Goal: Task Accomplishment & Management: Manage account settings

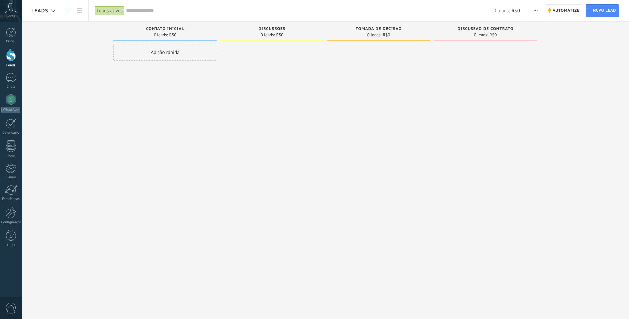
click at [565, 8] on span "Automatize" at bounding box center [566, 11] width 27 height 12
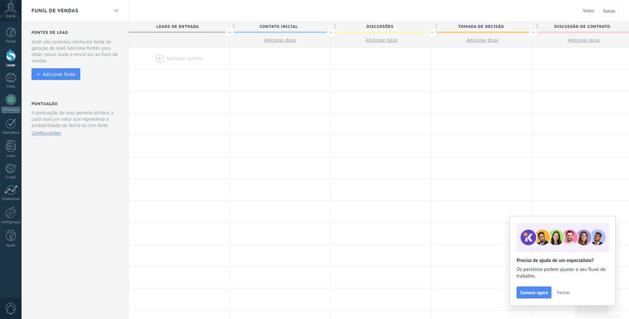
click at [118, 14] on div at bounding box center [115, 10] width 11 height 13
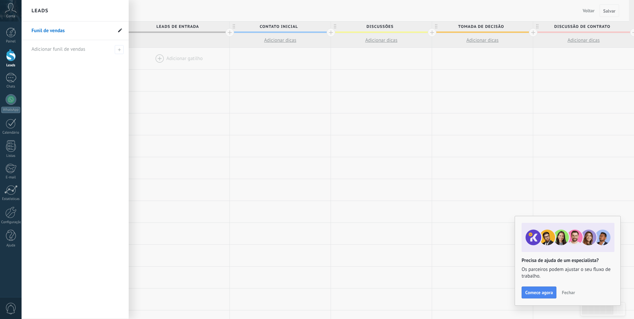
click at [121, 31] on icon at bounding box center [120, 30] width 4 height 4
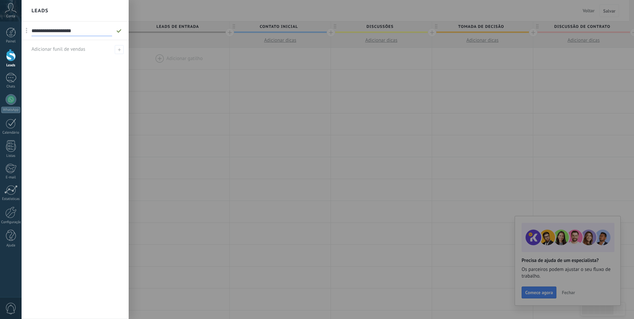
type input "**********"
click at [118, 47] on span at bounding box center [119, 49] width 9 height 9
type input "**********"
click at [93, 75] on div "**********" at bounding box center [75, 171] width 107 height 298
click at [120, 49] on span at bounding box center [120, 49] width 6 height 5
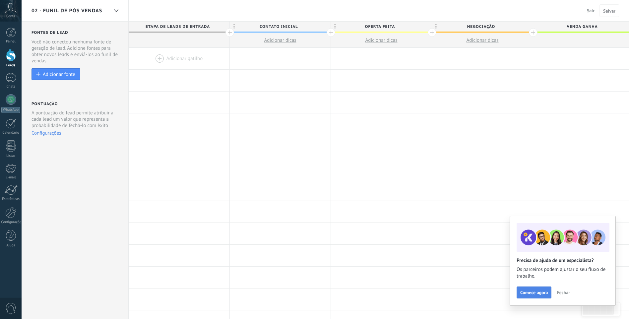
click at [532, 294] on span "Comece agora" at bounding box center [534, 292] width 28 height 5
click at [191, 26] on span "Etapa de leads de entrada" at bounding box center [178, 27] width 98 height 10
click at [266, 27] on span "Contato inicial" at bounding box center [279, 27] width 98 height 10
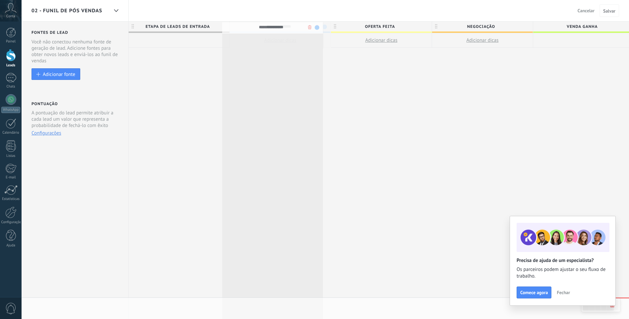
drag, startPoint x: 304, startPoint y: 25, endPoint x: 296, endPoint y: 26, distance: 7.7
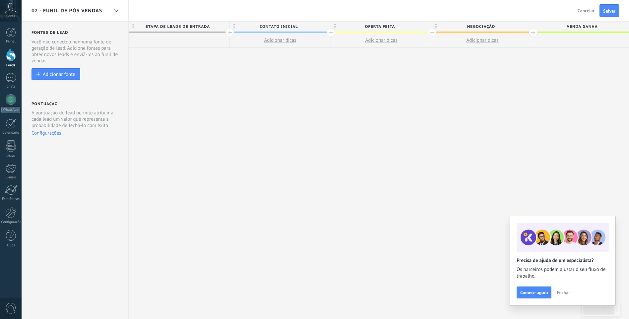
click at [298, 28] on span "Contato inicial" at bounding box center [279, 27] width 98 height 10
drag, startPoint x: 303, startPoint y: 27, endPoint x: 283, endPoint y: 27, distance: 19.9
click at [283, 27] on input "**********" at bounding box center [279, 27] width 88 height 10
click at [210, 25] on span "Etapa de leads de entrada" at bounding box center [178, 27] width 98 height 10
type input "*"
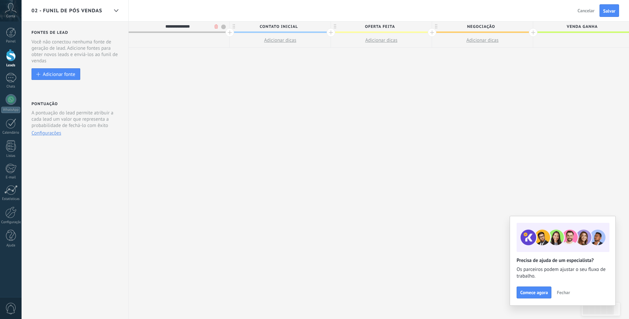
type input "**********"
click at [254, 27] on span "Contato inicial" at bounding box center [279, 27] width 98 height 10
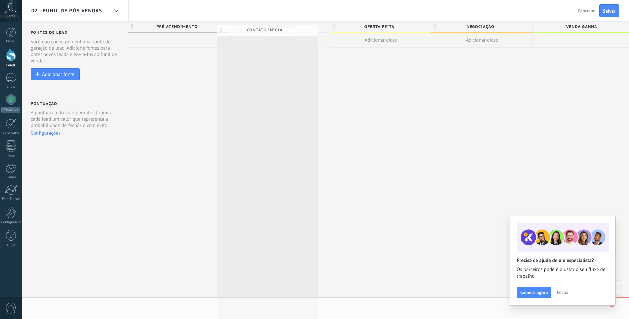
drag, startPoint x: 299, startPoint y: 25, endPoint x: 287, endPoint y: 29, distance: 12.4
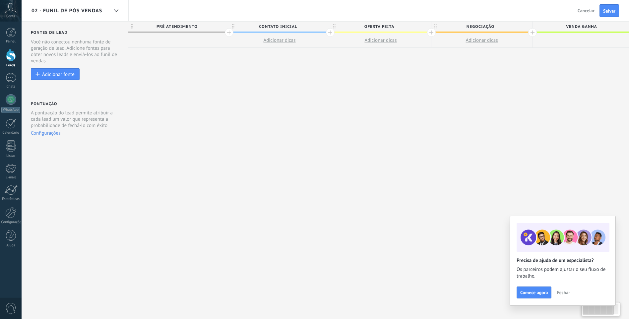
click at [295, 26] on span "Contato inicial" at bounding box center [278, 27] width 98 height 10
type input "*********"
click at [298, 25] on span "Cliente q" at bounding box center [278, 27] width 98 height 10
type input "**********"
click at [398, 27] on span "Oferta feita" at bounding box center [379, 27] width 98 height 10
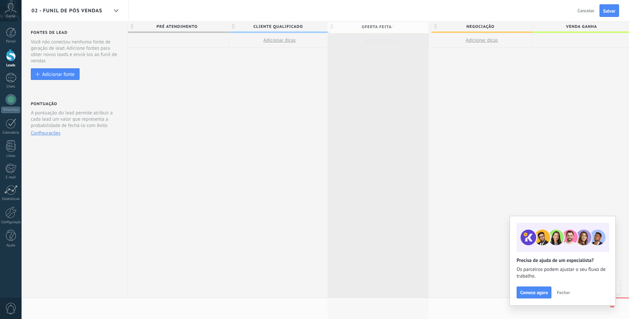
scroll to position [0, 1]
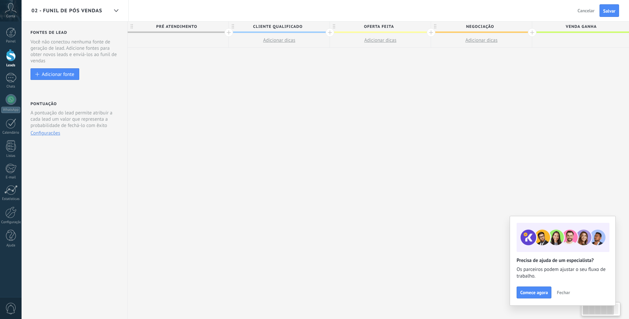
click at [396, 27] on span "Oferta feita" at bounding box center [379, 27] width 98 height 10
type input "*"
type input "**********"
click at [486, 27] on span "Negociação" at bounding box center [480, 27] width 98 height 10
click at [502, 24] on span "Negociação" at bounding box center [480, 27] width 98 height 10
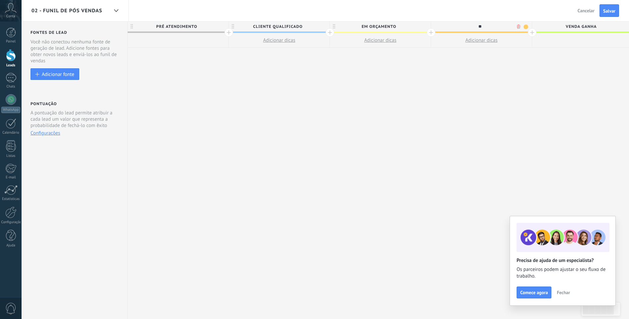
type input "*"
type input "**********"
click at [547, 29] on span "Venda ganha" at bounding box center [581, 27] width 98 height 10
click at [561, 27] on span "Venda ganha" at bounding box center [581, 27] width 98 height 10
drag, startPoint x: 620, startPoint y: 29, endPoint x: 635, endPoint y: 32, distance: 15.9
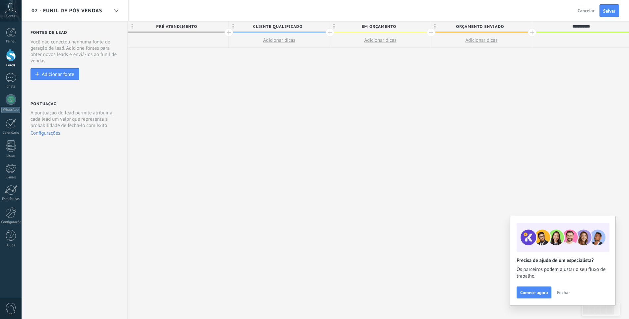
click at [629, 32] on html ".abccls-1,.abccls-2{fill-rule:evenodd}.abccls-2{fill:#fff} .abfcls-1{fill:none}…" at bounding box center [314, 159] width 629 height 319
click at [533, 34] on div at bounding box center [532, 32] width 9 height 9
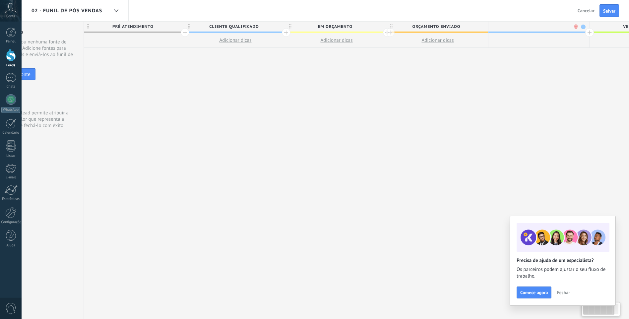
scroll to position [0, 50]
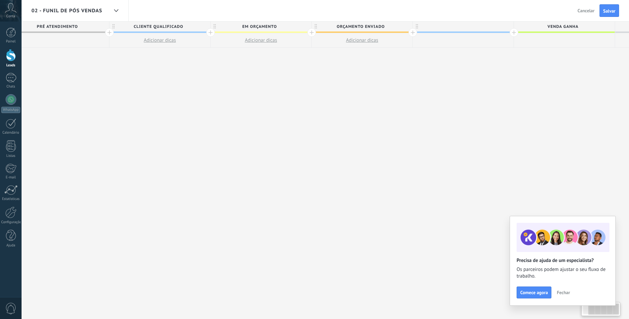
drag, startPoint x: 597, startPoint y: 42, endPoint x: 541, endPoint y: 38, distance: 55.9
click at [527, 38] on div at bounding box center [564, 40] width 101 height 15
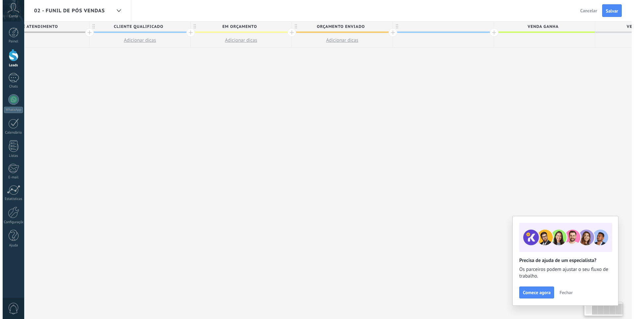
scroll to position [0, 144]
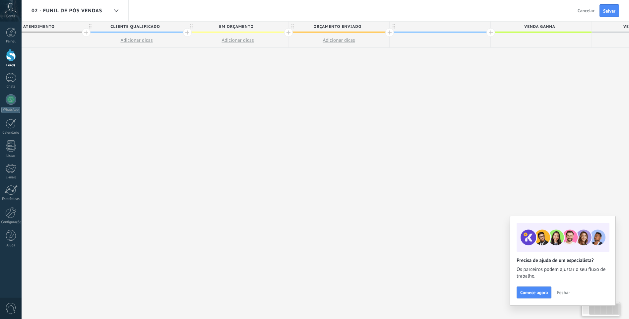
drag, startPoint x: 587, startPoint y: 25, endPoint x: 564, endPoint y: 28, distance: 23.3
click at [564, 28] on span "Venda ganha" at bounding box center [540, 27] width 98 height 10
drag, startPoint x: 542, startPoint y: 30, endPoint x: 483, endPoint y: 36, distance: 59.8
click at [483, 36] on div "**********" at bounding box center [339, 35] width 708 height 26
click at [395, 26] on icon at bounding box center [394, 26] width 2 height 5
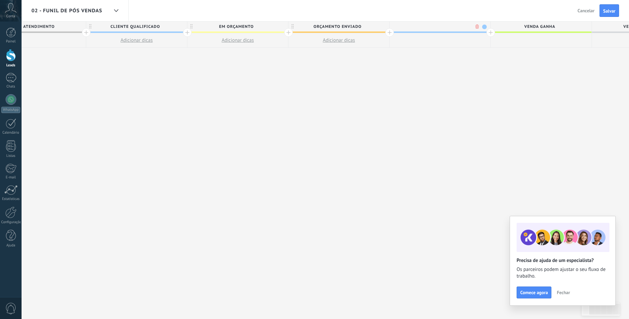
click at [476, 25] on body ".abccls-1,.abccls-2{fill-rule:evenodd}.abccls-2{fill:#fff} .abfcls-1{fill:none}…" at bounding box center [314, 159] width 629 height 319
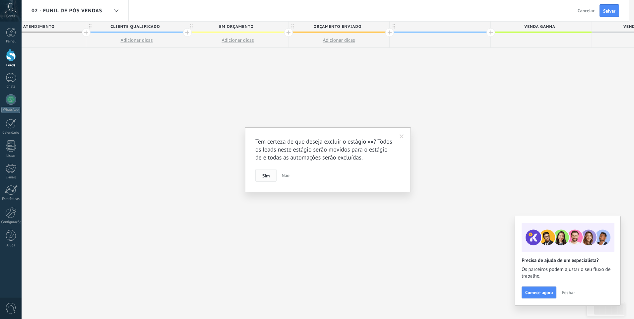
click at [271, 176] on button "Sim" at bounding box center [265, 175] width 21 height 13
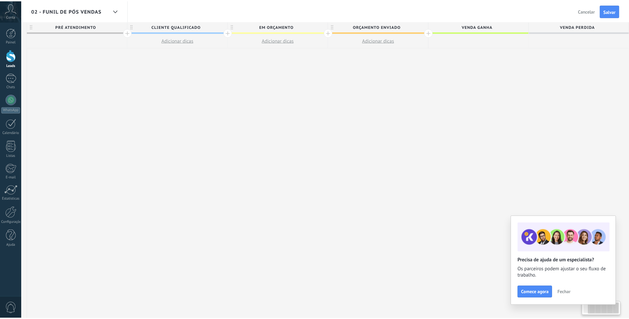
scroll to position [0, 102]
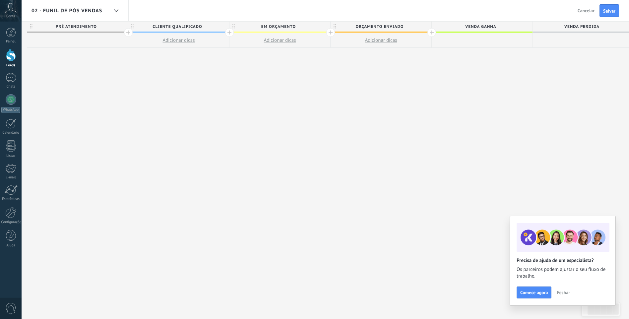
drag, startPoint x: 269, startPoint y: 73, endPoint x: 252, endPoint y: 78, distance: 16.9
click at [264, 75] on div "**********" at bounding box center [330, 171] width 607 height 298
drag, startPoint x: 252, startPoint y: 78, endPoint x: 5, endPoint y: 80, distance: 247.8
click at [5, 80] on body ".abccls-1,.abccls-2{fill-rule:evenodd}.abccls-2{fill:#fff} .abfcls-1{fill:none}…" at bounding box center [314, 159] width 629 height 319
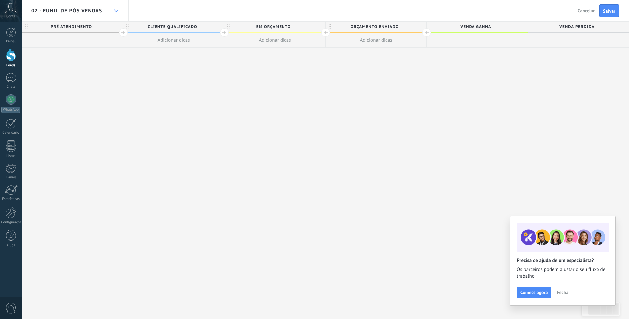
click at [117, 11] on use at bounding box center [116, 10] width 4 height 3
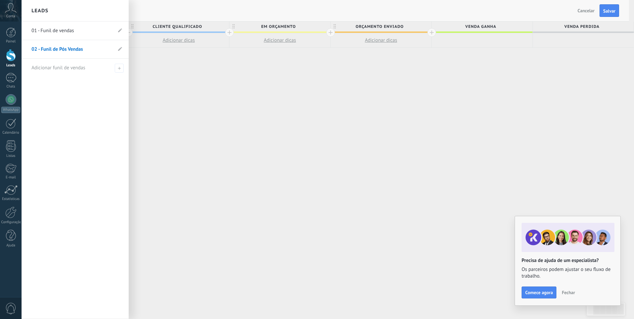
click at [95, 29] on link "01 - Funil de vendas" at bounding box center [72, 31] width 81 height 19
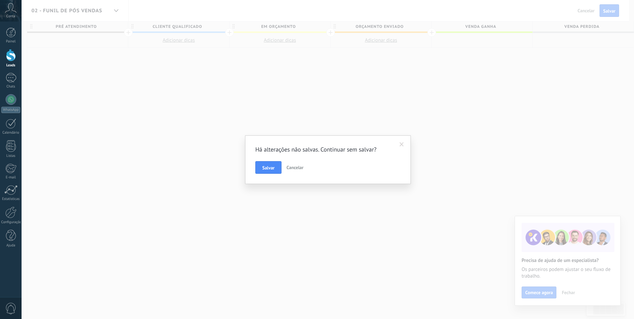
click at [288, 168] on span "Cancelar" at bounding box center [295, 168] width 17 height 6
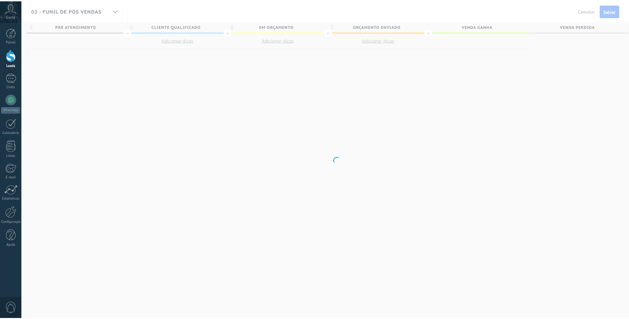
scroll to position [0, 102]
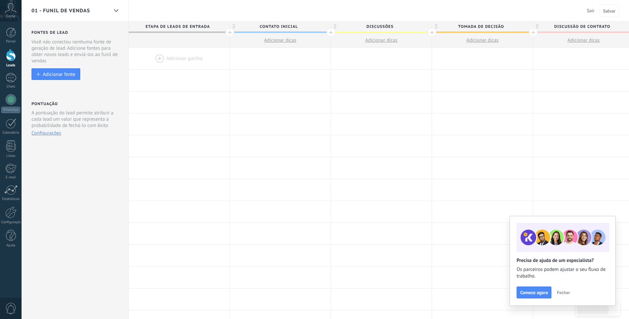
click at [184, 26] on span "Etapa de leads de entrada" at bounding box center [178, 27] width 98 height 10
click at [209, 26] on span "Etapa de leads de entrada" at bounding box center [178, 27] width 98 height 10
click at [205, 28] on span "Etapa de leads de entrada" at bounding box center [178, 27] width 98 height 10
click at [168, 28] on span "Etapa de leads de entrada" at bounding box center [178, 27] width 98 height 10
click at [386, 27] on span "Discussões" at bounding box center [380, 27] width 98 height 10
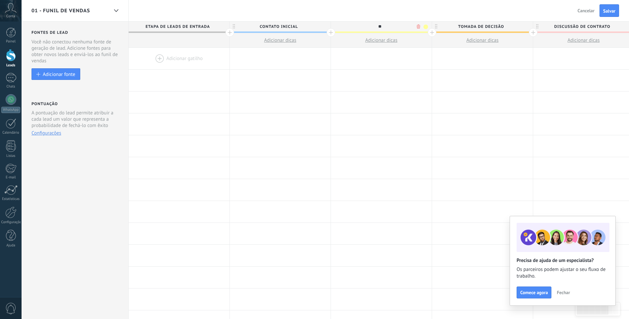
type input "*"
type input "**********"
click at [459, 25] on span "Tomada de decisão" at bounding box center [481, 27] width 98 height 10
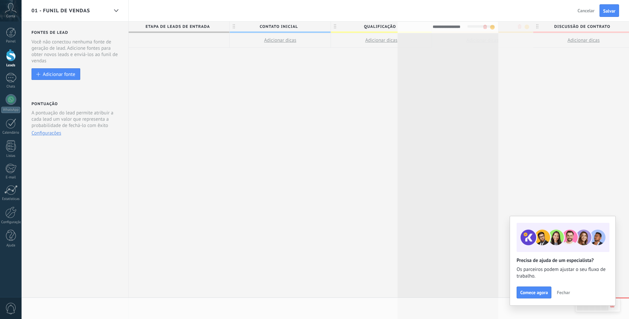
drag, startPoint x: 505, startPoint y: 25, endPoint x: 471, endPoint y: 26, distance: 34.5
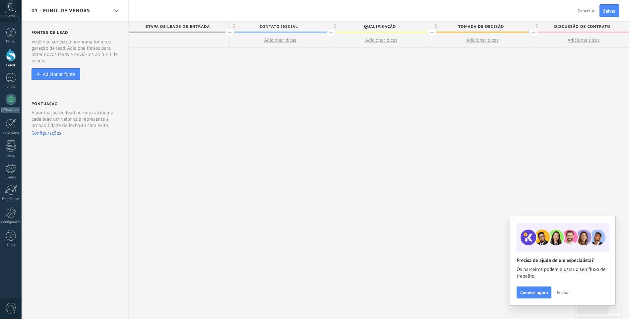
click at [506, 25] on span "Tomada de decisão" at bounding box center [481, 27] width 98 height 10
click at [506, 24] on span "Tomada de decisão" at bounding box center [481, 27] width 98 height 10
type input "*"
type input "**********"
click at [577, 26] on span "Discussão de contrato" at bounding box center [582, 27] width 98 height 10
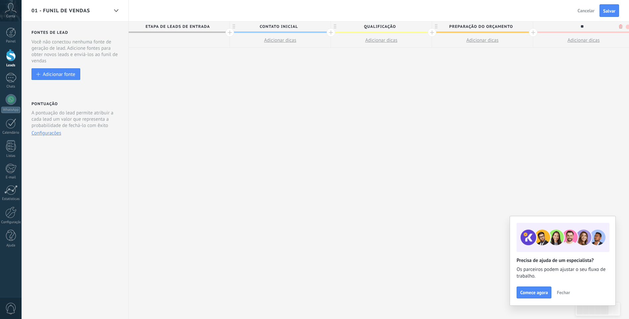
type input "*"
type input "**********"
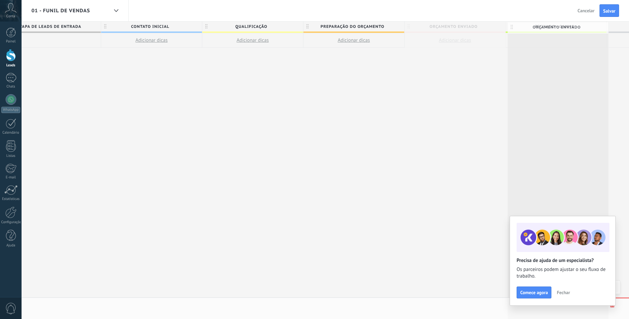
scroll to position [0, 134]
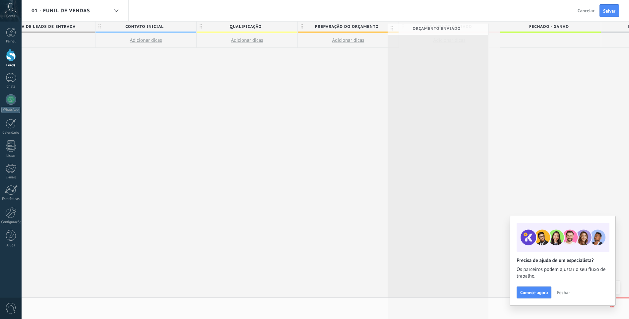
drag, startPoint x: 616, startPoint y: 29, endPoint x: 471, endPoint y: 31, distance: 145.6
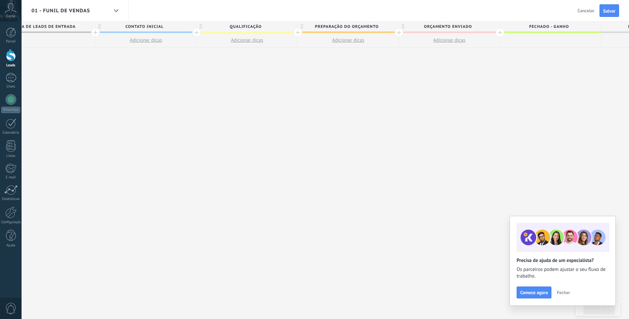
click at [501, 32] on div at bounding box center [500, 32] width 9 height 9
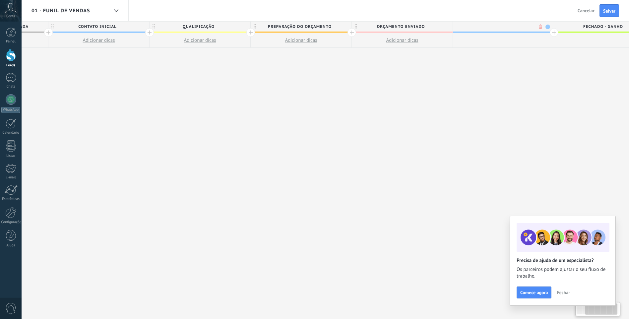
scroll to position [0, 183]
type input "**********"
click at [484, 55] on div "**********" at bounding box center [349, 171] width 809 height 298
click at [485, 69] on div "**********" at bounding box center [349, 171] width 809 height 298
click at [407, 147] on div "**********" at bounding box center [349, 171] width 809 height 298
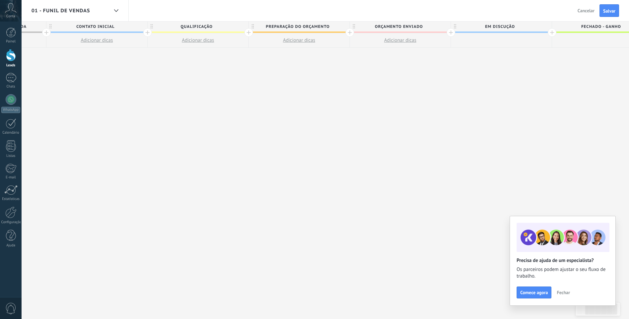
click at [576, 40] on div at bounding box center [602, 40] width 101 height 15
click at [512, 42] on div at bounding box center [501, 40] width 101 height 15
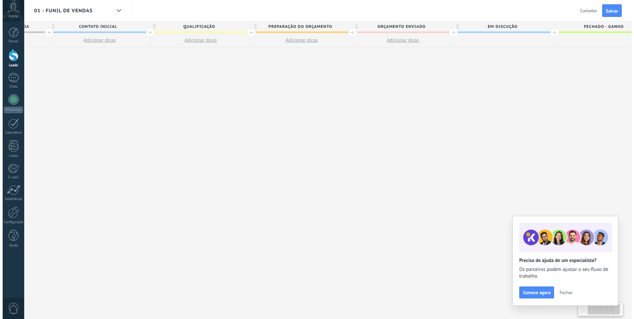
scroll to position [0, 184]
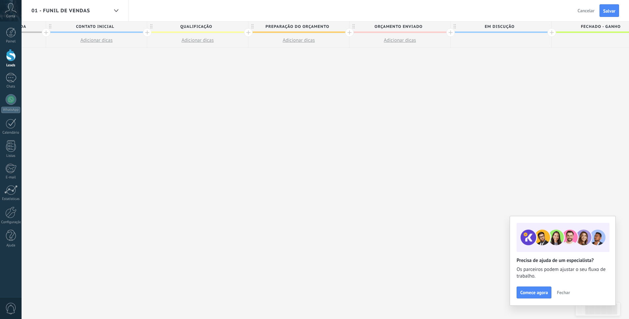
click at [454, 28] on icon at bounding box center [455, 26] width 2 height 5
click at [493, 41] on div at bounding box center [501, 40] width 101 height 15
click at [394, 40] on span "Adicionar dicas" at bounding box center [400, 40] width 32 height 6
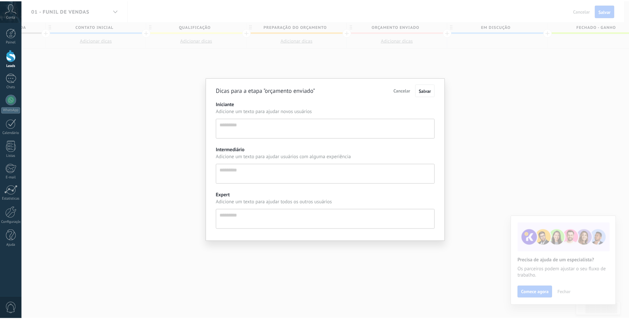
scroll to position [6, 0]
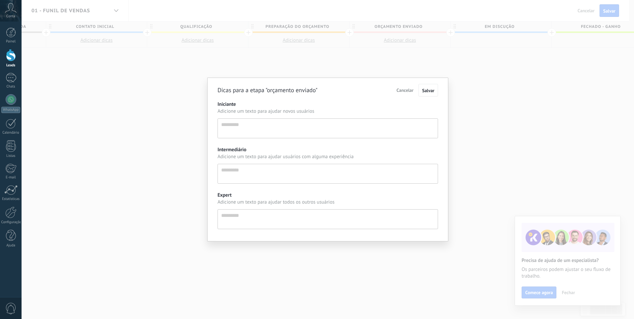
click at [407, 89] on span "Cancelar" at bounding box center [405, 90] width 17 height 6
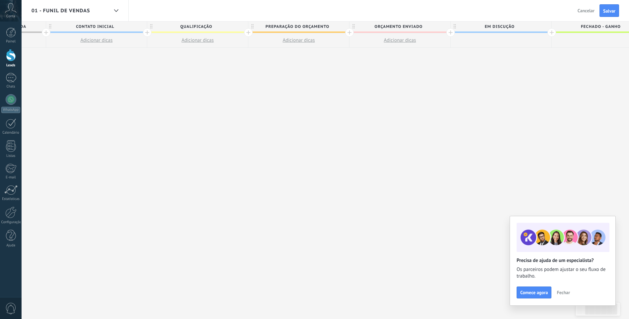
click at [58, 8] on span "01 - Funil de vendas" at bounding box center [61, 11] width 59 height 6
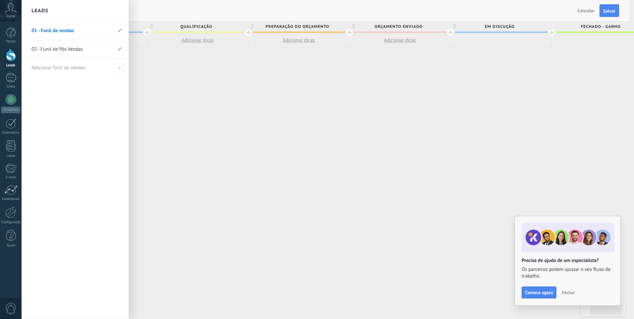
click at [57, 48] on link "02 - Funil de Pós Vendas" at bounding box center [72, 49] width 81 height 19
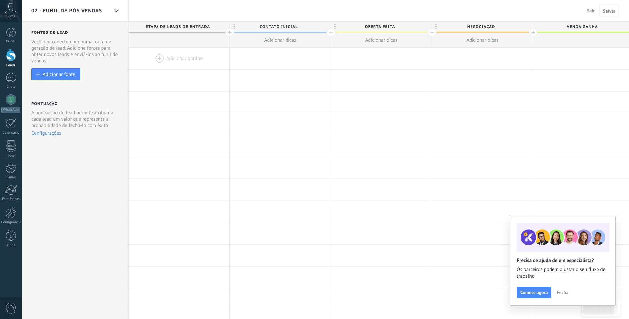
click at [218, 29] on span "Etapa de leads de entrada" at bounding box center [178, 27] width 98 height 10
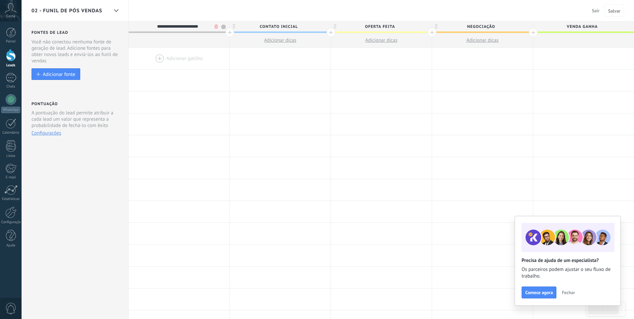
click at [216, 28] on body ".abccls-1,.abccls-2{fill-rule:evenodd}.abccls-2{fill:#fff} .abfcls-1{fill:none}…" at bounding box center [317, 159] width 634 height 319
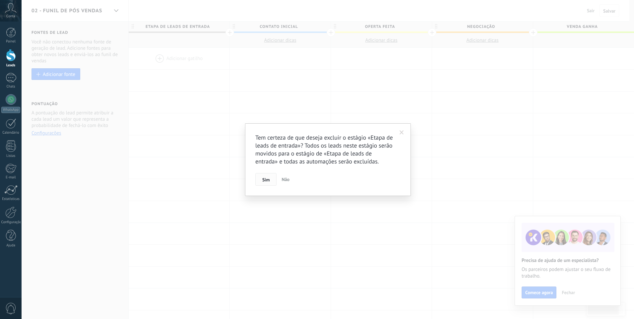
click at [265, 173] on div "Sim Não" at bounding box center [327, 179] width 145 height 13
click at [262, 182] on button "Sim" at bounding box center [265, 179] width 21 height 13
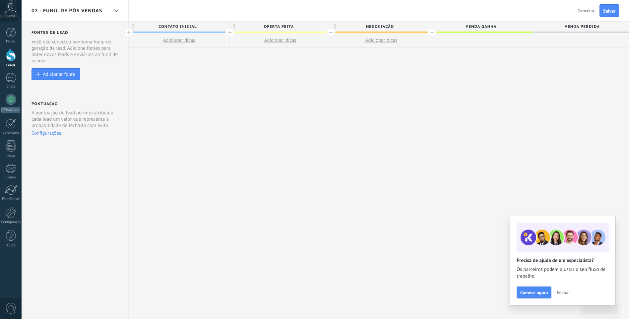
click at [93, 13] on span "02 - Funil de Pós Vendas" at bounding box center [67, 11] width 71 height 6
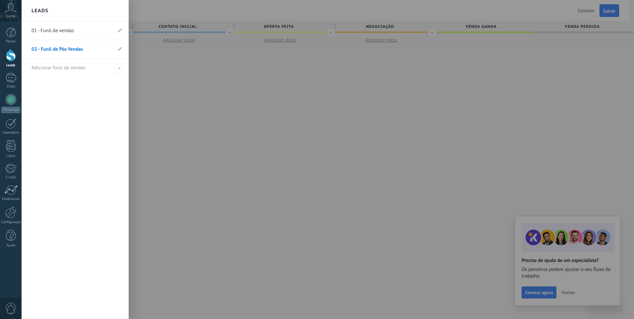
drag, startPoint x: 164, startPoint y: 94, endPoint x: 159, endPoint y: 54, distance: 39.9
click at [164, 92] on div at bounding box center [339, 159] width 634 height 319
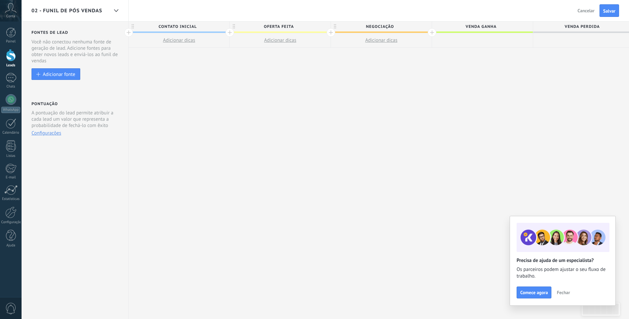
click at [164, 31] on span "Contato inicial" at bounding box center [178, 27] width 98 height 10
drag, startPoint x: 198, startPoint y: 26, endPoint x: 159, endPoint y: 23, distance: 39.6
click at [159, 23] on input "**********" at bounding box center [178, 27] width 88 height 10
type input "**********"
click at [208, 26] on span "Agendamento de entrega" at bounding box center [178, 27] width 98 height 10
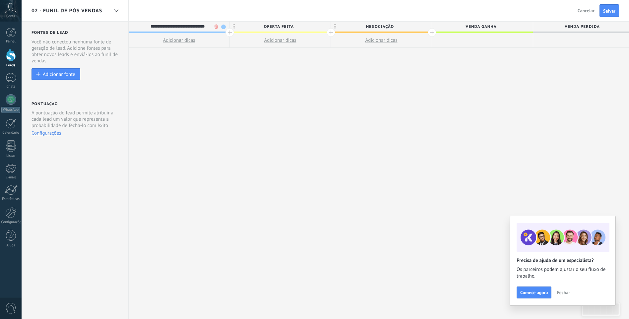
scroll to position [0, 3]
type input "**********"
click at [225, 77] on div "**********" at bounding box center [382, 171] width 506 height 298
click at [274, 25] on span "Oferta feita" at bounding box center [279, 27] width 98 height 10
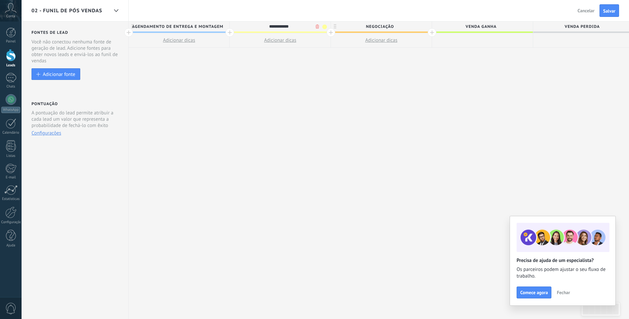
drag, startPoint x: 294, startPoint y: 26, endPoint x: 257, endPoint y: 26, distance: 37.5
click at [257, 26] on input "**********" at bounding box center [279, 27] width 88 height 10
type input "**********"
click at [403, 29] on span "Negociação" at bounding box center [380, 27] width 98 height 10
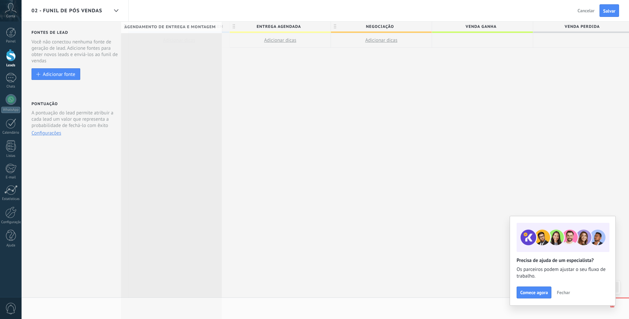
scroll to position [0, 0]
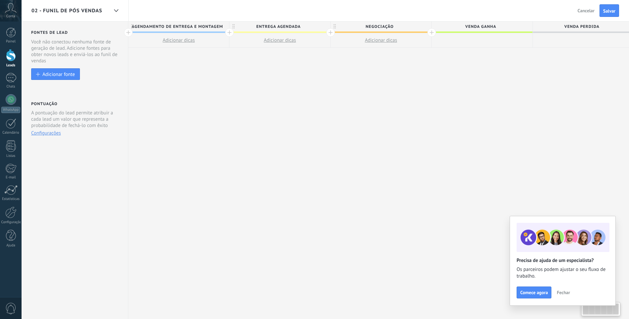
click at [222, 27] on span "Agendamento de entrega e montagem" at bounding box center [177, 27] width 98 height 10
click at [192, 26] on input "**********" at bounding box center [177, 27] width 88 height 10
click at [157, 28] on span "Agendamento de entrega e montagem" at bounding box center [178, 27] width 98 height 10
click at [204, 25] on input "**********" at bounding box center [178, 27] width 88 height 10
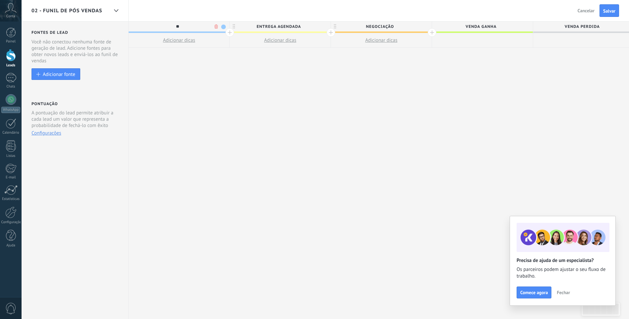
type input "*"
type input "**********"
click at [209, 25] on span "clientes ultimos 30dias" at bounding box center [177, 27] width 98 height 10
drag, startPoint x: 209, startPoint y: 25, endPoint x: 147, endPoint y: 22, distance: 62.5
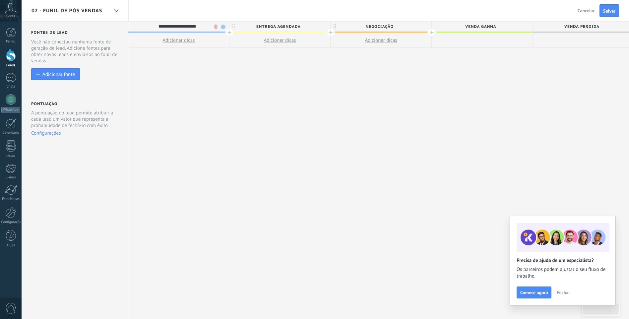
click at [147, 22] on input "**********" at bounding box center [177, 27] width 88 height 10
click at [256, 24] on span "Entrega Agendada" at bounding box center [279, 27] width 98 height 10
click at [251, 25] on input "**********" at bounding box center [279, 27] width 88 height 10
drag, startPoint x: 303, startPoint y: 25, endPoint x: 247, endPoint y: 25, distance: 55.4
click at [247, 25] on input "**********" at bounding box center [279, 27] width 88 height 10
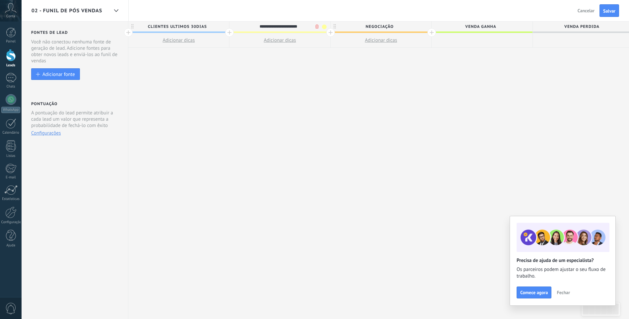
click at [295, 24] on input "**********" at bounding box center [279, 27] width 88 height 10
type input "**********"
click at [396, 24] on span "Negociação" at bounding box center [380, 27] width 98 height 10
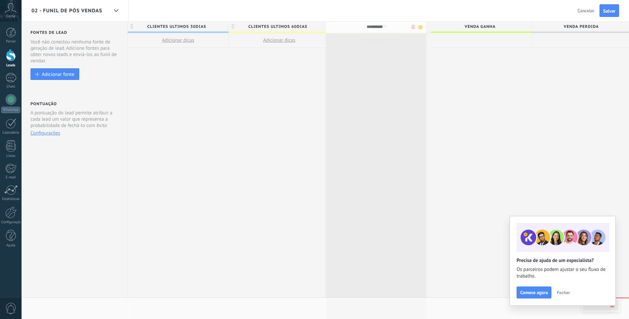
drag, startPoint x: 395, startPoint y: 25, endPoint x: 392, endPoint y: 26, distance: 3.7
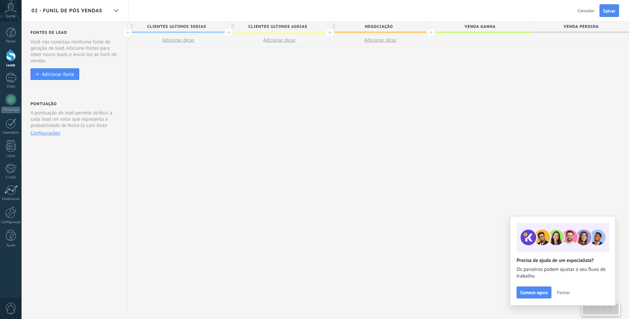
click at [392, 26] on span "Negociação" at bounding box center [379, 27] width 98 height 10
drag, startPoint x: 392, startPoint y: 26, endPoint x: 365, endPoint y: 24, distance: 27.7
click at [365, 24] on input "**********" at bounding box center [379, 27] width 88 height 10
click at [396, 25] on input "**********" at bounding box center [379, 27] width 88 height 10
type input "**********"
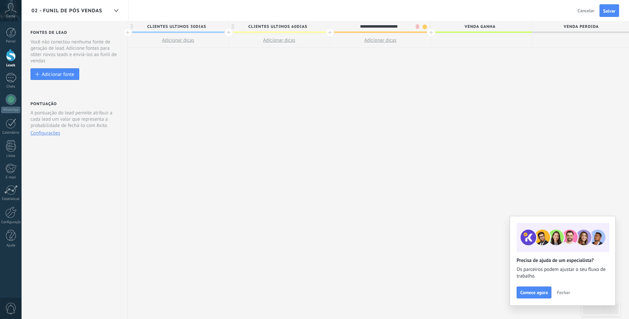
click at [438, 83] on div "**********" at bounding box center [381, 171] width 506 height 298
click at [525, 28] on span "Venda ganha" at bounding box center [481, 27] width 98 height 10
click at [483, 27] on input "**********" at bounding box center [481, 27] width 88 height 10
click at [503, 45] on div at bounding box center [482, 40] width 101 height 15
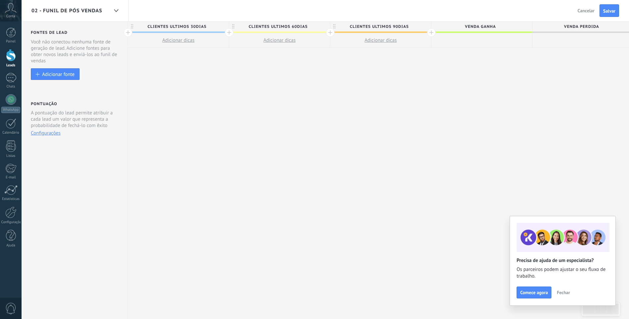
click at [412, 40] on button "Adicionar dicas" at bounding box center [380, 40] width 101 height 14
type textarea "*********"
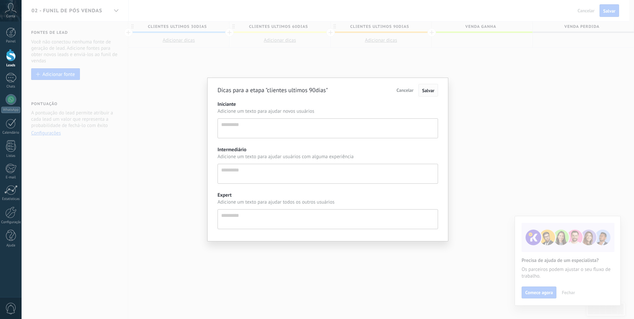
click at [430, 88] on span "Salvar" at bounding box center [428, 91] width 12 height 6
click at [408, 91] on span "Cancelar" at bounding box center [405, 90] width 17 height 6
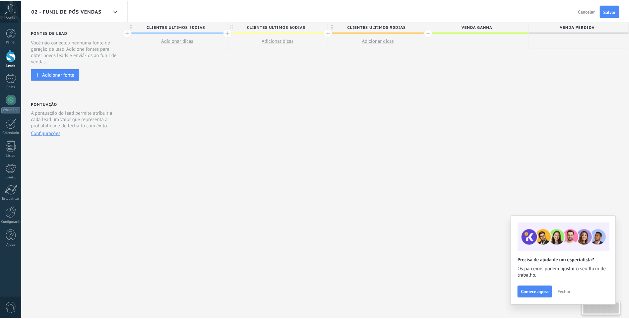
scroll to position [0, 0]
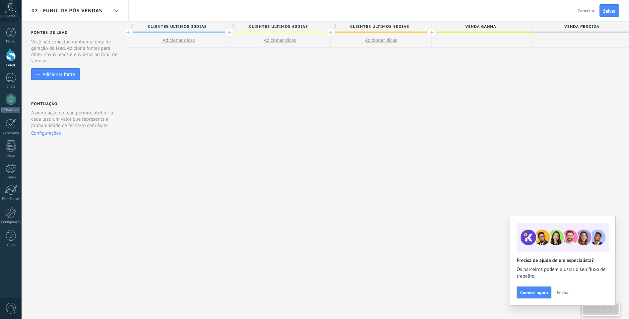
click at [483, 25] on span "Venda ganha" at bounding box center [481, 27] width 98 height 10
drag, startPoint x: 489, startPoint y: 25, endPoint x: 479, endPoint y: 28, distance: 10.7
click at [479, 28] on input "**********" at bounding box center [481, 27] width 88 height 10
click at [453, 28] on input "**********" at bounding box center [481, 27] width 88 height 10
click at [431, 33] on div at bounding box center [432, 32] width 9 height 9
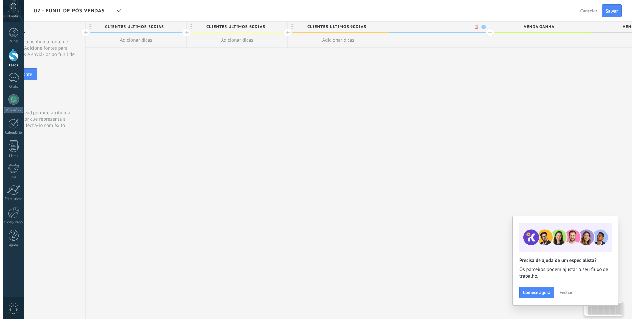
scroll to position [0, 49]
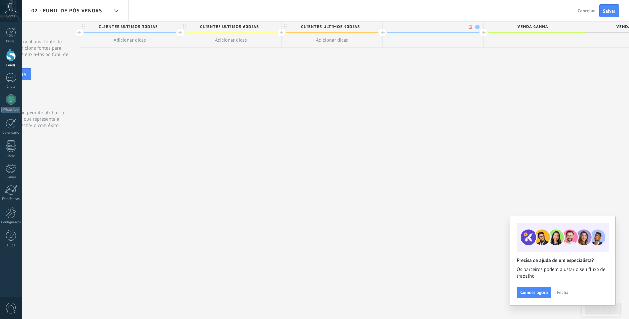
click at [562, 32] on span at bounding box center [534, 32] width 101 height 1
click at [522, 29] on span "Venda ganha" at bounding box center [533, 27] width 98 height 10
click at [463, 29] on div at bounding box center [433, 27] width 101 height 10
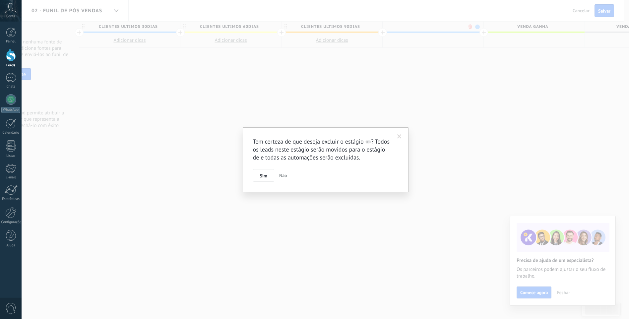
click at [470, 27] on body ".abccls-1,.abccls-2{fill-rule:evenodd}.abccls-2{fill:#fff} .abfcls-1{fill:none}…" at bounding box center [314, 159] width 629 height 319
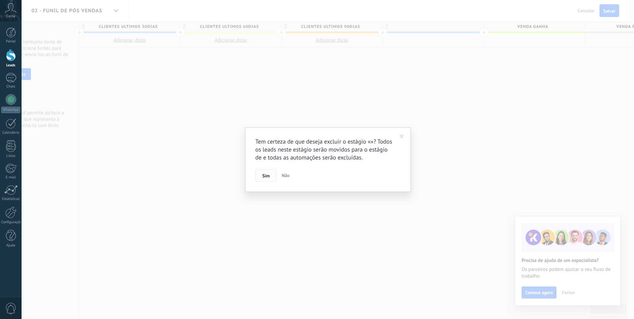
click at [268, 177] on span "Sim" at bounding box center [265, 175] width 7 height 5
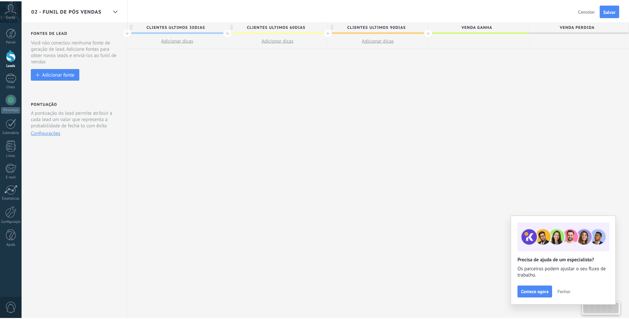
scroll to position [0, 0]
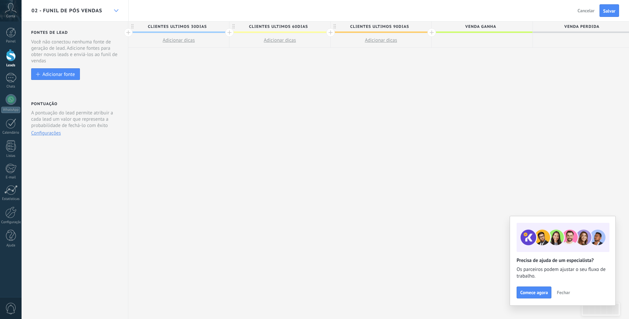
click at [117, 9] on div at bounding box center [115, 10] width 11 height 13
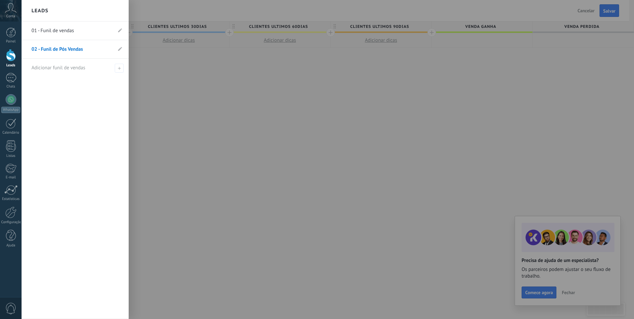
click at [117, 49] on li "02 - Funil de Pós Vendas" at bounding box center [75, 49] width 107 height 19
click at [120, 51] on span at bounding box center [120, 49] width 4 height 6
click at [111, 49] on icon at bounding box center [112, 49] width 7 height 4
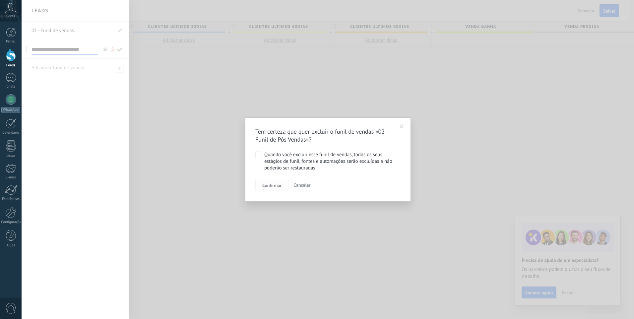
click at [265, 184] on span "Confirmar" at bounding box center [271, 185] width 19 height 5
click at [271, 190] on button "Confirmar" at bounding box center [271, 185] width 33 height 13
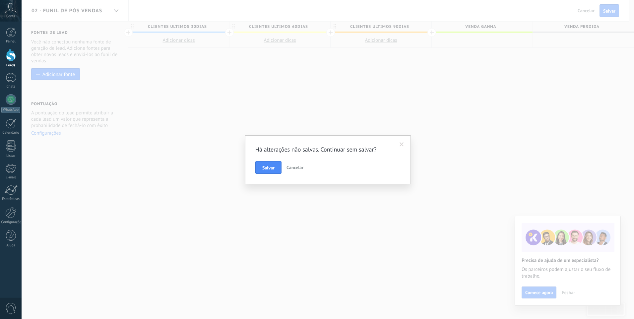
click at [294, 170] on span "Cancelar" at bounding box center [295, 168] width 17 height 6
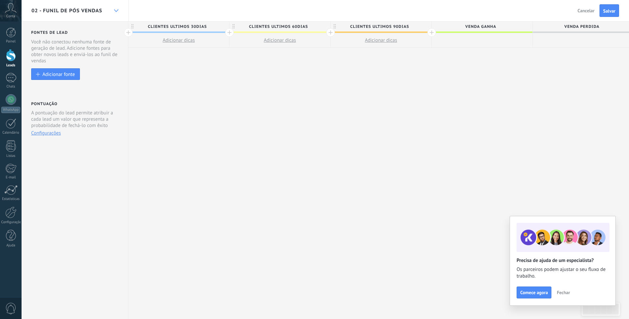
click at [113, 8] on div at bounding box center [115, 10] width 11 height 13
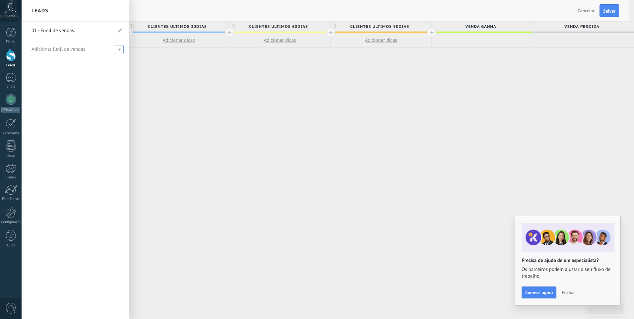
click at [119, 50] on use at bounding box center [119, 49] width 3 height 3
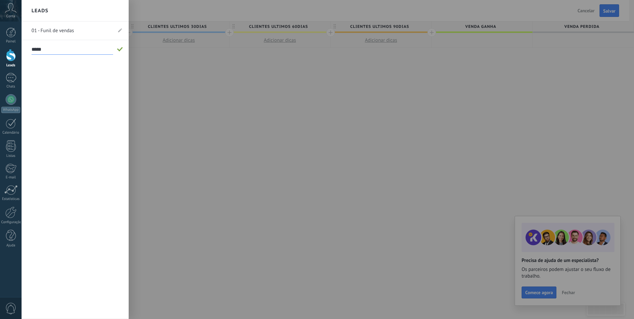
type input "****"
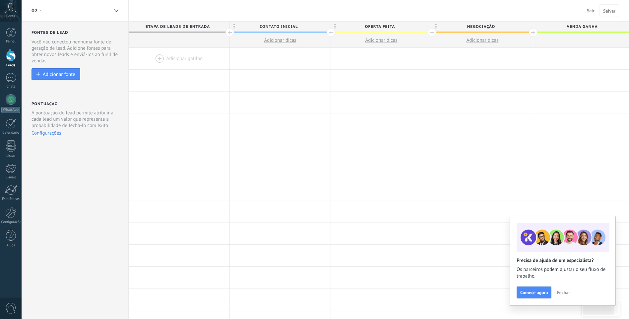
click at [589, 32] on span at bounding box center [583, 32] width 101 height 1
click at [197, 26] on span "Etapa de leads de entrada" at bounding box center [178, 27] width 98 height 10
drag, startPoint x: 212, startPoint y: 29, endPoint x: 144, endPoint y: 22, distance: 68.4
click at [144, 22] on input "**********" at bounding box center [178, 27] width 88 height 10
type input "**********"
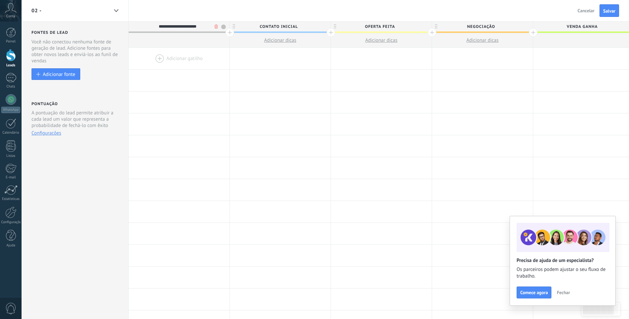
click at [276, 29] on span "Contato inicial" at bounding box center [279, 27] width 98 height 10
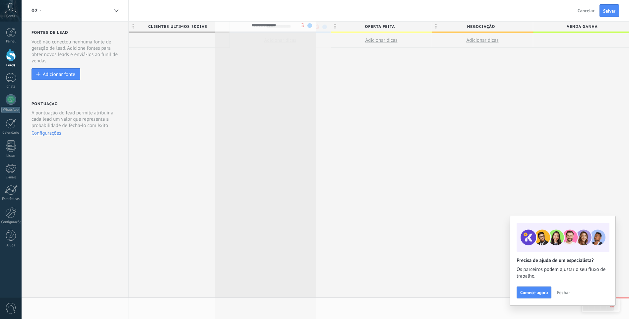
drag, startPoint x: 301, startPoint y: 28, endPoint x: 286, endPoint y: 26, distance: 15.0
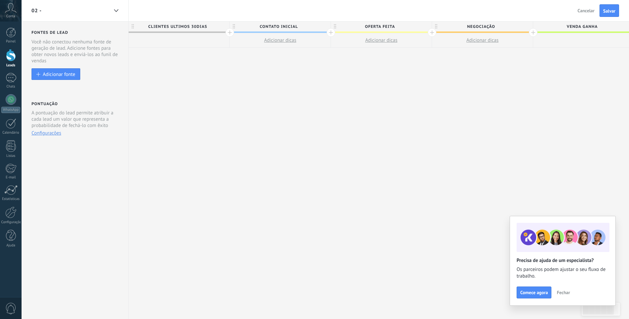
scroll to position [0, 2]
click at [298, 29] on span "Contato inicial" at bounding box center [277, 27] width 98 height 10
drag, startPoint x: 299, startPoint y: 28, endPoint x: 259, endPoint y: 27, distance: 39.8
click at [259, 27] on input "**********" at bounding box center [277, 27] width 88 height 10
click at [294, 25] on input "**********" at bounding box center [277, 27] width 88 height 10
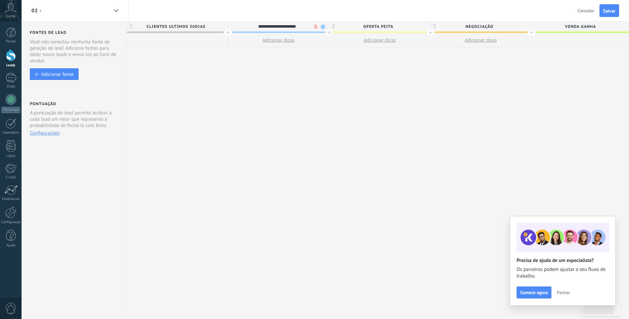
type input "**********"
click at [360, 30] on span "Oferta feita" at bounding box center [378, 27] width 98 height 10
click at [395, 25] on span "Oferta feita" at bounding box center [378, 27] width 98 height 10
drag, startPoint x: 393, startPoint y: 26, endPoint x: 363, endPoint y: 28, distance: 30.6
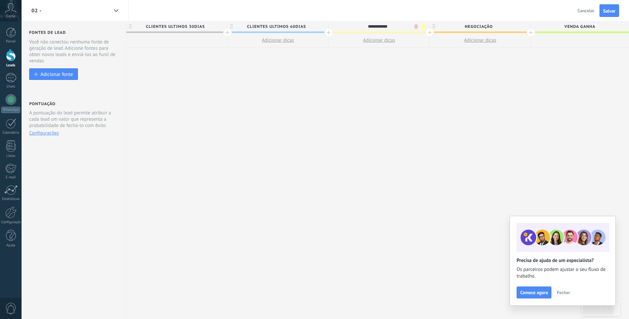
click at [363, 28] on input "**********" at bounding box center [378, 27] width 88 height 10
click at [391, 25] on input "**********" at bounding box center [378, 27] width 88 height 10
type input "**********"
click at [446, 26] on span "Negociação" at bounding box center [479, 27] width 98 height 10
click at [516, 27] on body ".abccls-1,.abccls-2{fill-rule:evenodd}.abccls-2{fill:#fff} .abfcls-1{fill:none}…" at bounding box center [314, 159] width 629 height 319
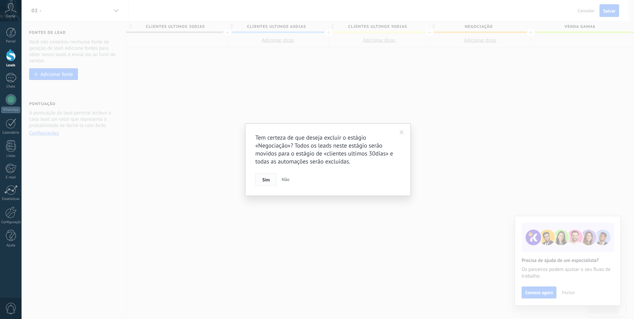
click at [269, 179] on span "Sim" at bounding box center [265, 179] width 7 height 5
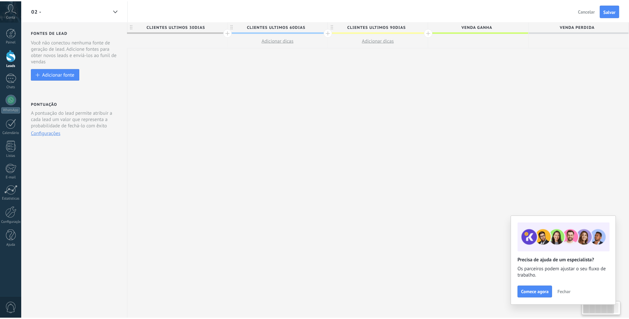
scroll to position [0, 0]
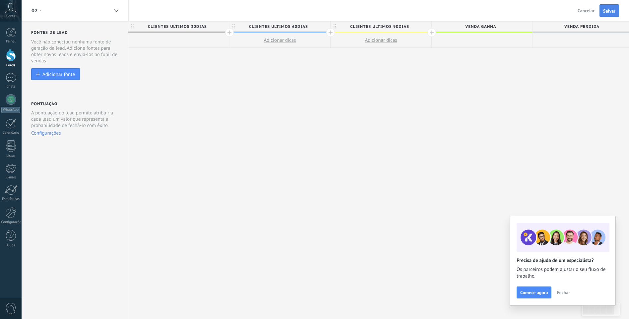
click at [606, 10] on span "Salvar" at bounding box center [609, 11] width 12 height 5
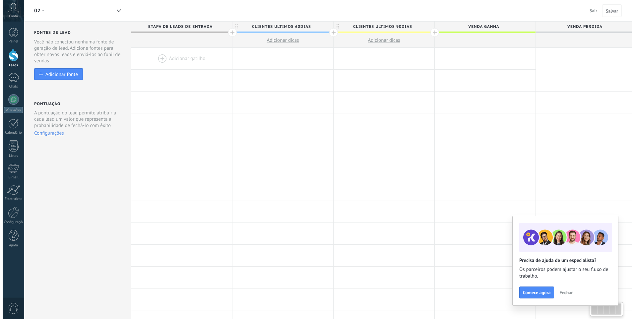
scroll to position [0, 0]
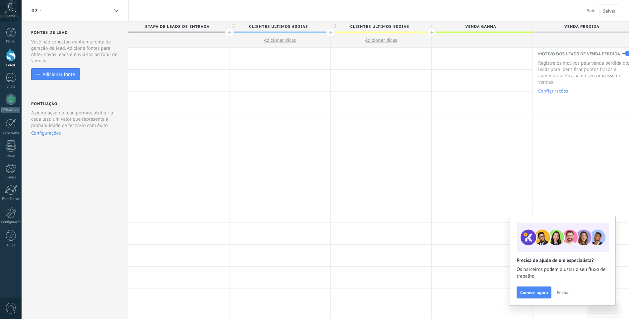
click at [555, 92] on button "Configurações" at bounding box center [553, 91] width 30 height 5
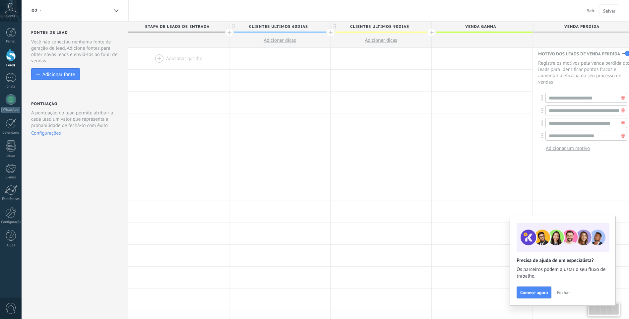
click at [577, 31] on span "Venda perdida" at bounding box center [582, 27] width 98 height 10
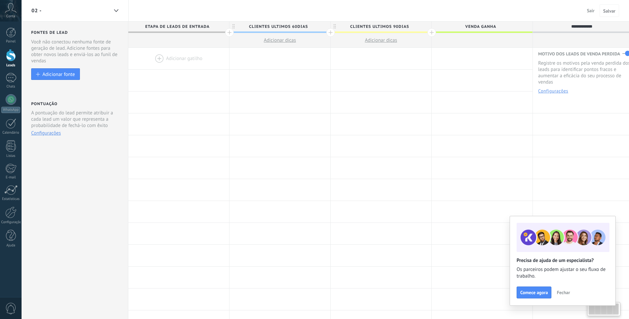
click at [508, 21] on div "02 - Sair Cancelar Salvar" at bounding box center [326, 11] width 608 height 22
click at [473, 35] on div at bounding box center [482, 40] width 101 height 15
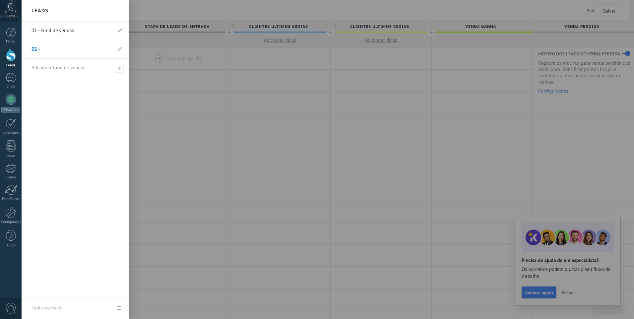
drag, startPoint x: 72, startPoint y: 91, endPoint x: 57, endPoint y: 54, distance: 39.2
click at [71, 89] on div "01 - Funil de vendas 02 - Adicionar funil de vendas" at bounding box center [75, 160] width 107 height 276
click at [57, 48] on link "02 -" at bounding box center [72, 49] width 81 height 19
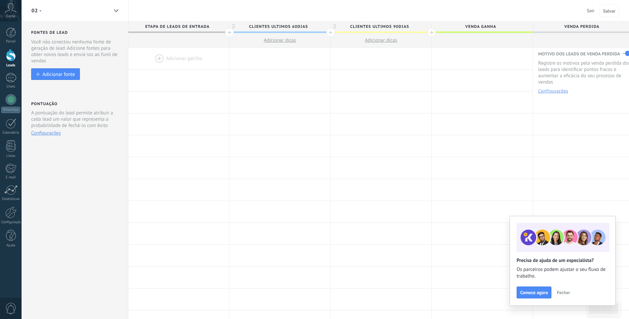
click at [74, 9] on div "02 -" at bounding box center [70, 10] width 77 height 21
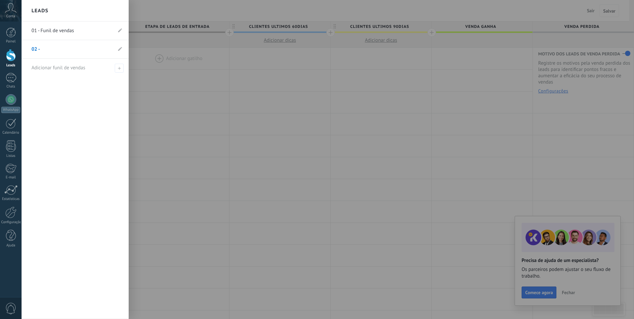
click at [118, 52] on li "02 -" at bounding box center [75, 49] width 107 height 19
click at [119, 46] on span at bounding box center [120, 49] width 4 height 6
click at [95, 49] on input "****" at bounding box center [65, 49] width 67 height 11
type input "**********"
click at [97, 86] on div "**********" at bounding box center [75, 171] width 107 height 298
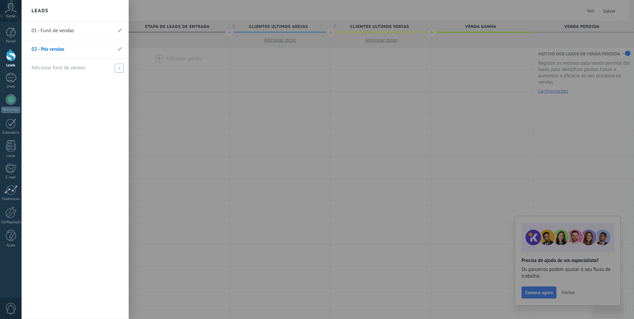
click at [118, 67] on icon at bounding box center [119, 68] width 3 height 3
click at [90, 69] on input "text" at bounding box center [73, 68] width 82 height 11
type input "**********"
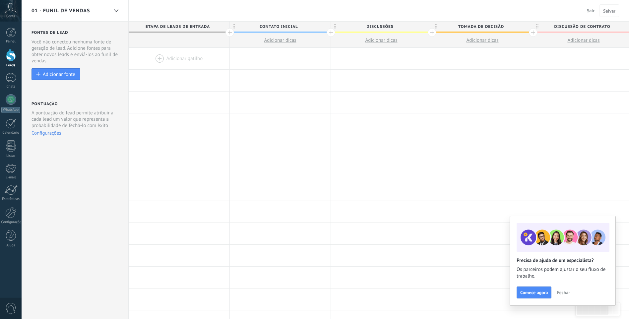
click at [59, 12] on span "01 - Funil de vendas" at bounding box center [61, 11] width 59 height 6
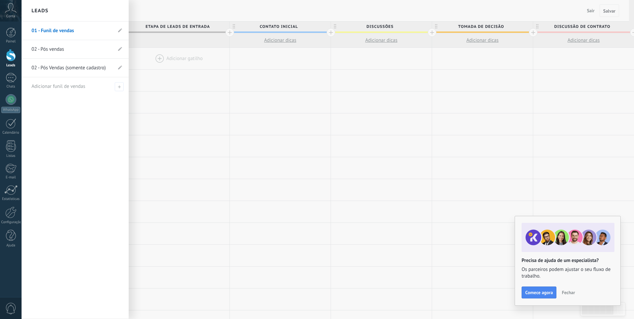
click at [123, 65] on li "02 - Pós Vendas (somente cadastro)" at bounding box center [75, 68] width 107 height 19
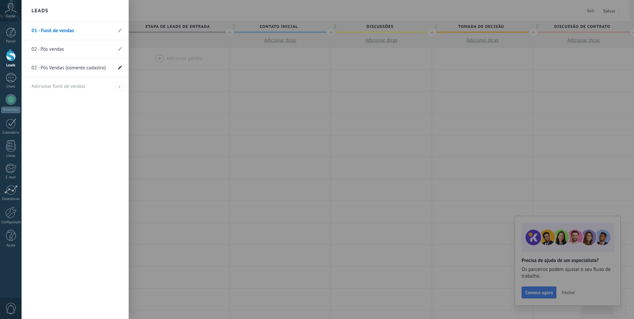
click at [120, 69] on icon at bounding box center [120, 67] width 4 height 4
click at [113, 69] on use at bounding box center [112, 68] width 3 height 4
click at [112, 67] on icon at bounding box center [112, 68] width 7 height 4
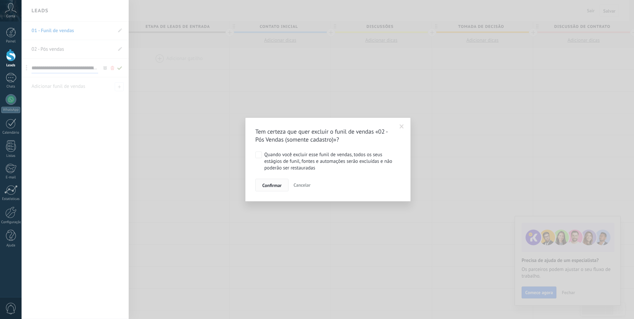
click at [272, 185] on span "Confirmar" at bounding box center [271, 185] width 19 height 5
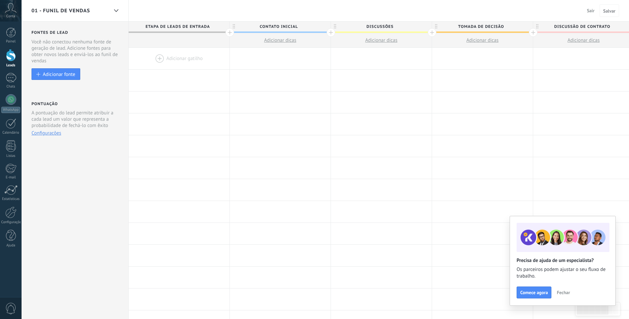
click at [56, 9] on span "01 - Funil de vendas" at bounding box center [61, 11] width 59 height 6
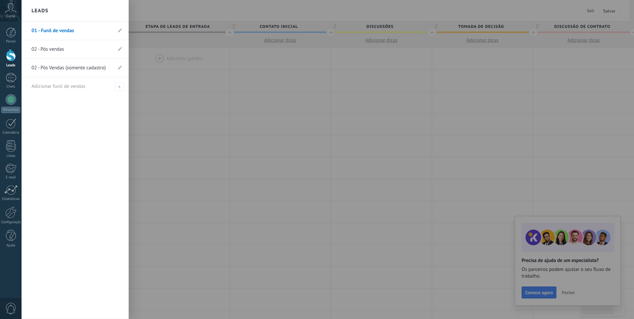
click at [58, 32] on link "01 - Funil de vendas" at bounding box center [72, 31] width 81 height 19
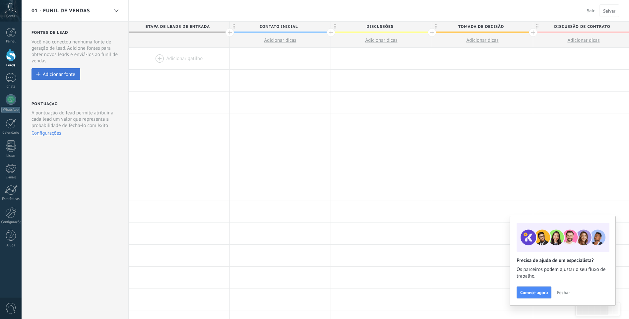
click at [58, 76] on div "Adicionar fonte" at bounding box center [59, 74] width 33 height 6
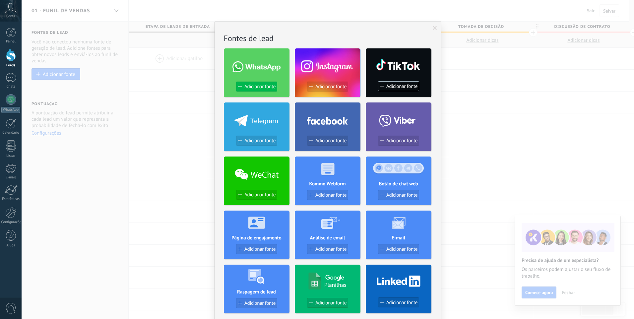
click at [264, 89] on span "Adicionar fonte" at bounding box center [259, 87] width 31 height 6
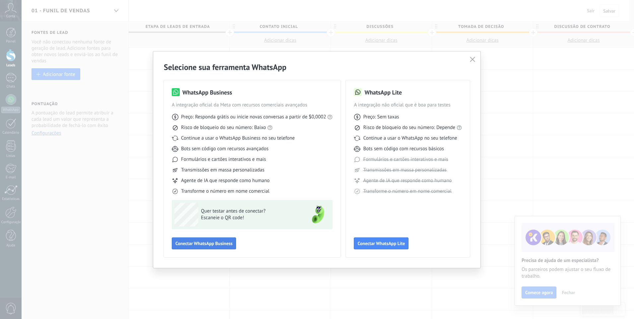
click at [218, 240] on button "Conectar WhatsApp Business" at bounding box center [204, 244] width 64 height 12
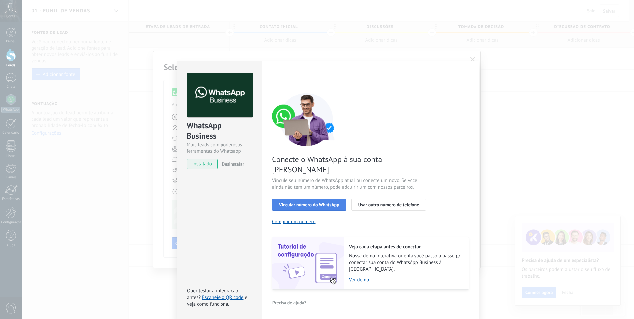
click at [303, 202] on span "Vincular número do WhatsApp" at bounding box center [309, 204] width 60 height 5
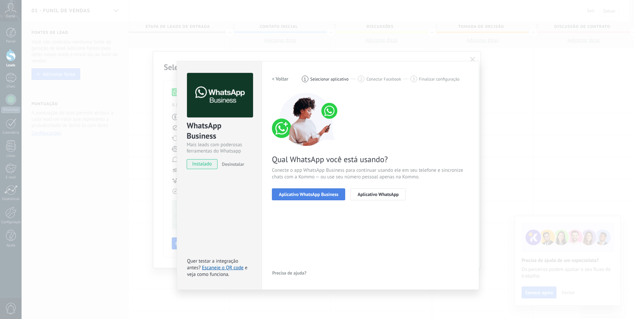
click at [300, 193] on span "Aplicativo WhatsApp Business" at bounding box center [308, 194] width 59 height 5
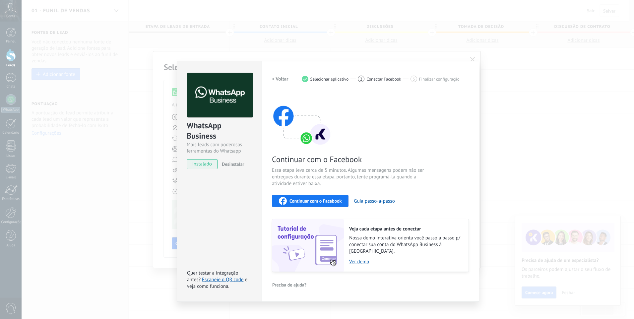
click at [303, 199] on span "Continuar com o Facebook" at bounding box center [316, 201] width 52 height 5
click at [474, 57] on div "WhatsApp Business Mais leads com poderosas ferramentas do Whatsapp instalado De…" at bounding box center [328, 159] width 613 height 319
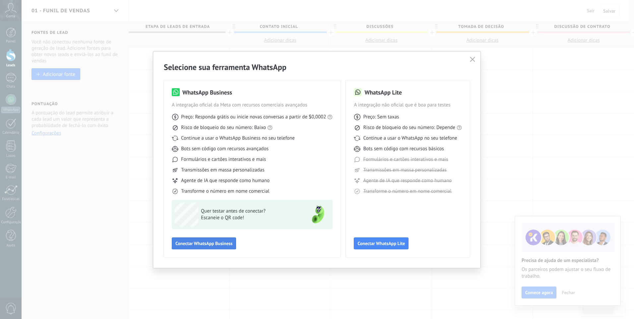
click at [214, 244] on span "Conectar WhatsApp Business" at bounding box center [203, 243] width 57 height 5
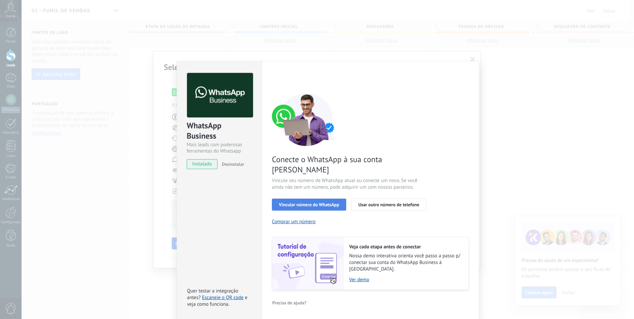
click at [293, 199] on div "Vincular número do WhatsApp Usar outro número de telefone" at bounding box center [370, 205] width 197 height 12
click at [292, 202] on span "Vincular número do WhatsApp" at bounding box center [309, 204] width 60 height 5
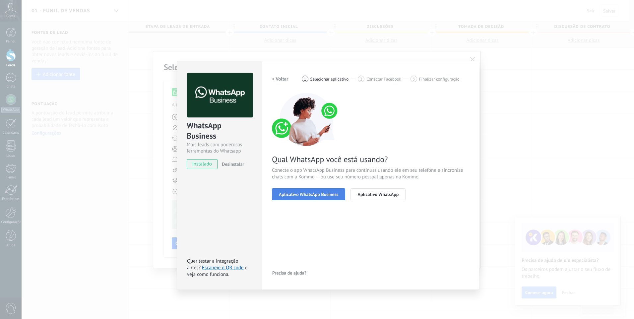
click at [292, 194] on span "Aplicativo WhatsApp Business" at bounding box center [308, 194] width 59 height 5
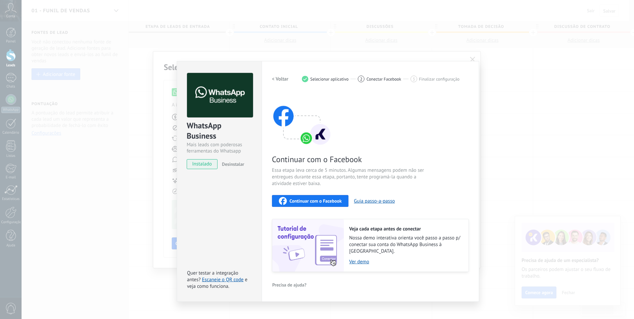
click at [292, 202] on span "Continuar com o Facebook" at bounding box center [316, 201] width 52 height 5
click at [469, 60] on div "WhatsApp Business Mais leads com poderosas ferramentas do Whatsapp instalado De…" at bounding box center [328, 159] width 613 height 319
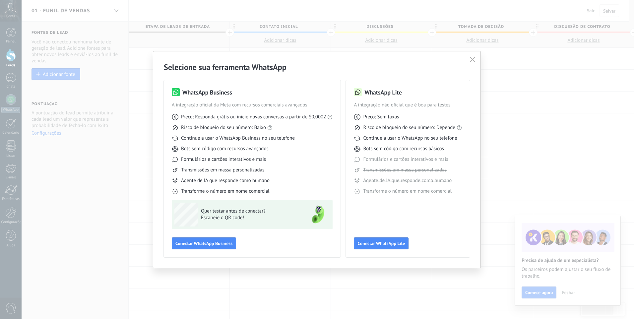
click at [469, 60] on button "button" at bounding box center [472, 59] width 9 height 9
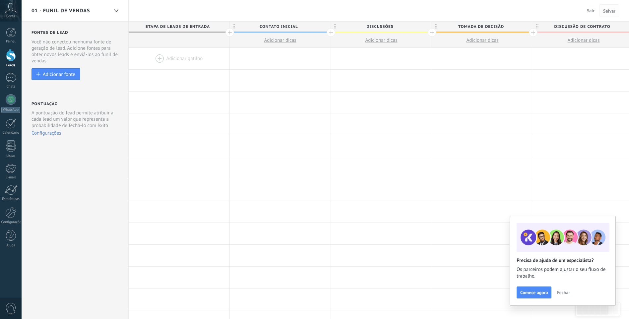
click at [607, 11] on span "Salvar" at bounding box center [609, 11] width 12 height 5
click at [590, 11] on span "Sair" at bounding box center [591, 11] width 8 height 6
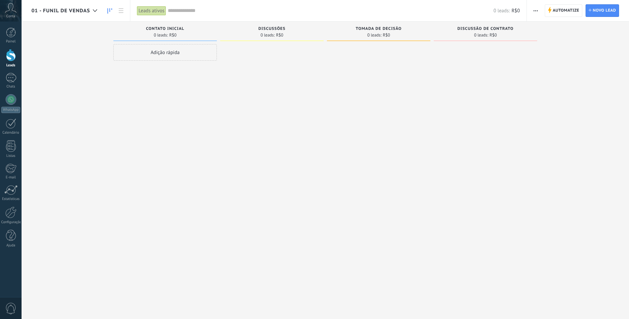
click at [69, 10] on span "01 - Funil de vendas" at bounding box center [61, 11] width 59 height 6
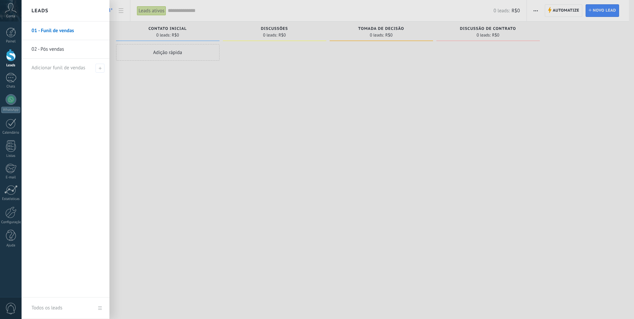
click at [347, 97] on div at bounding box center [339, 159] width 634 height 319
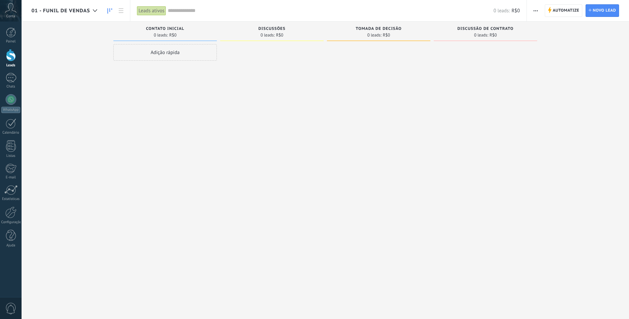
click at [60, 10] on span "01 - Funil de vendas" at bounding box center [61, 11] width 59 height 6
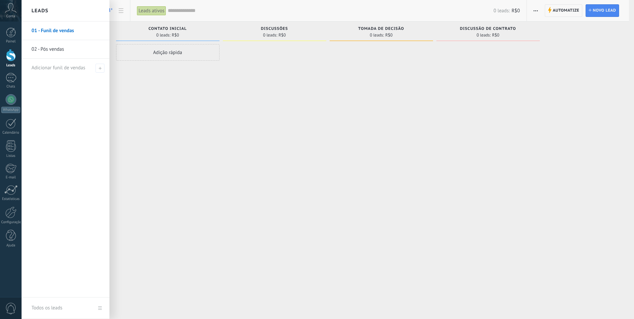
click at [55, 31] on link "01 - Funil de vendas" at bounding box center [67, 31] width 71 height 19
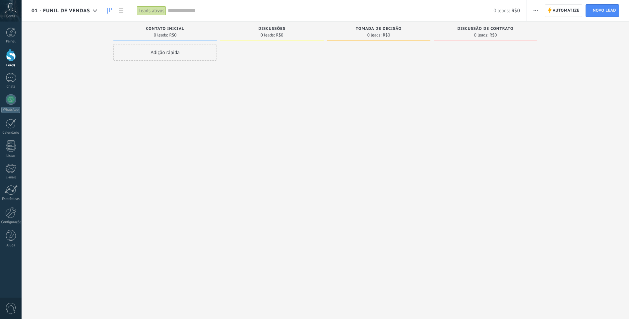
click at [79, 13] on span "01 - Funil de vendas" at bounding box center [61, 11] width 59 height 6
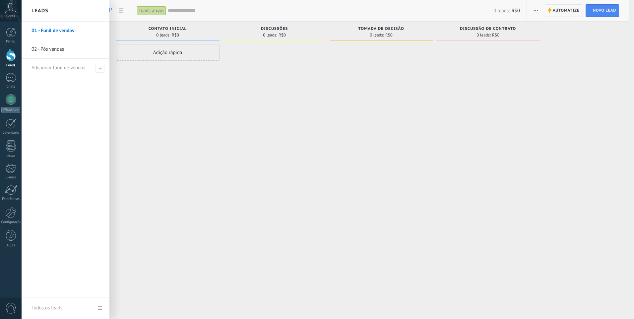
click at [74, 47] on link "02 - Pós vendas" at bounding box center [67, 49] width 71 height 19
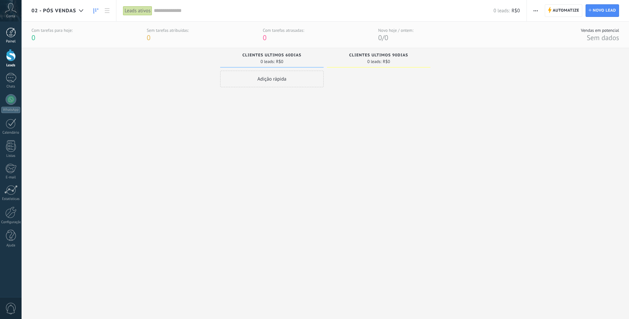
click at [13, 36] on div at bounding box center [11, 33] width 10 height 10
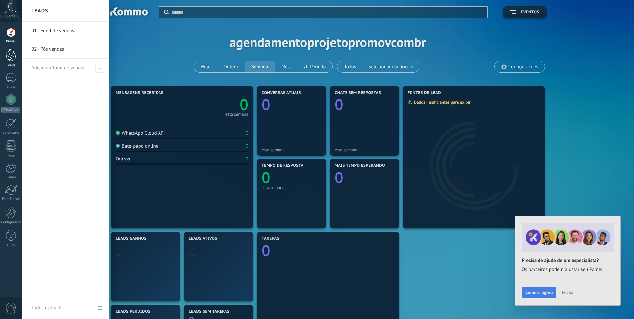
click at [12, 54] on div at bounding box center [11, 55] width 10 height 12
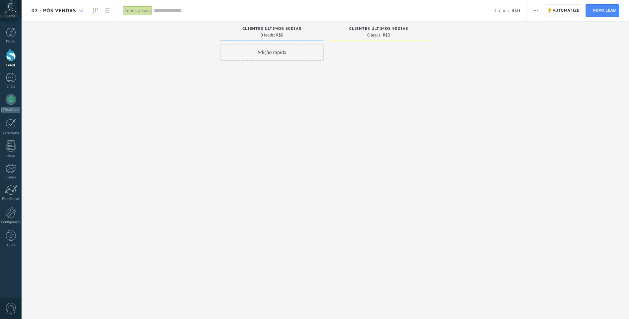
click at [79, 12] on div at bounding box center [81, 10] width 11 height 13
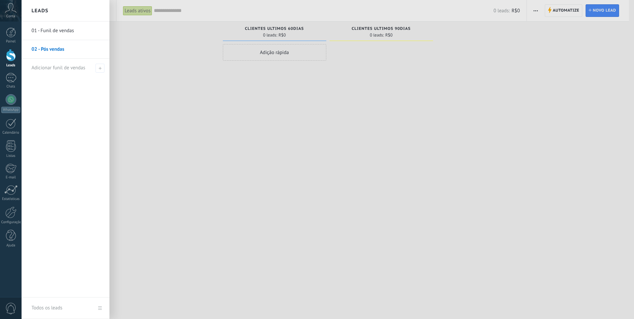
click at [69, 27] on link "01 - Funil de vendas" at bounding box center [67, 31] width 71 height 19
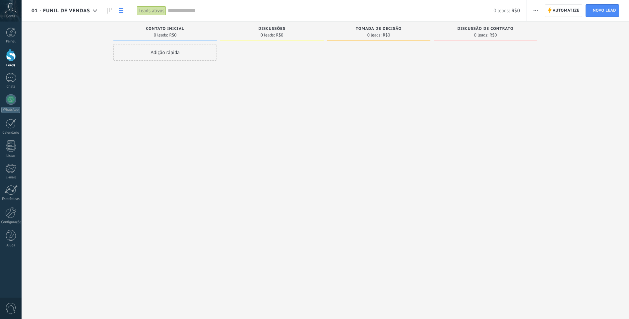
click at [121, 12] on use at bounding box center [121, 10] width 5 height 5
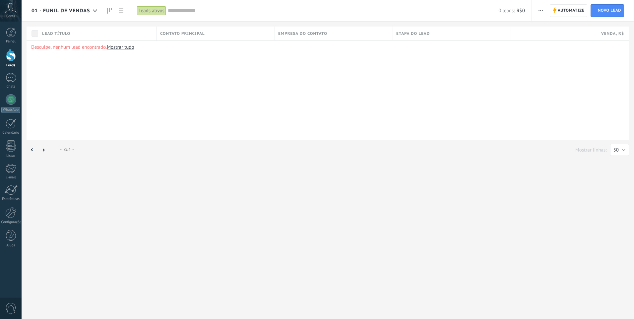
click at [108, 12] on use at bounding box center [109, 10] width 5 height 5
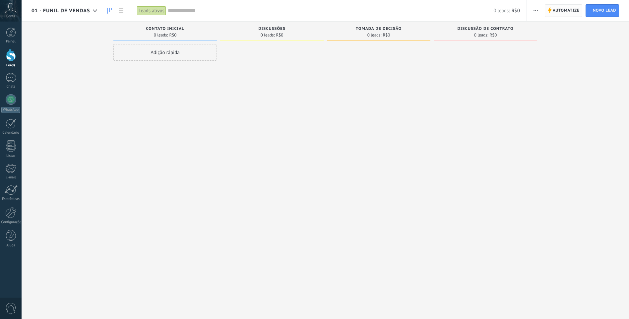
click at [566, 12] on span "Automatize" at bounding box center [566, 11] width 27 height 12
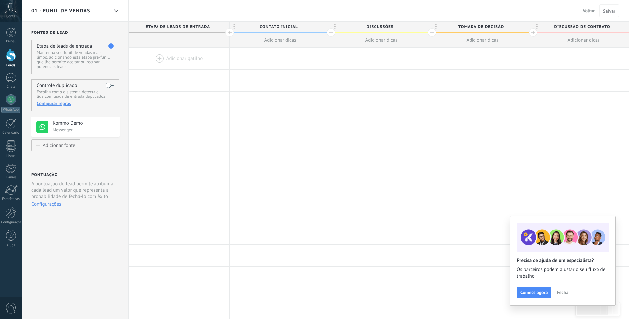
click at [76, 123] on h4 "Kommo Demo" at bounding box center [84, 123] width 62 height 7
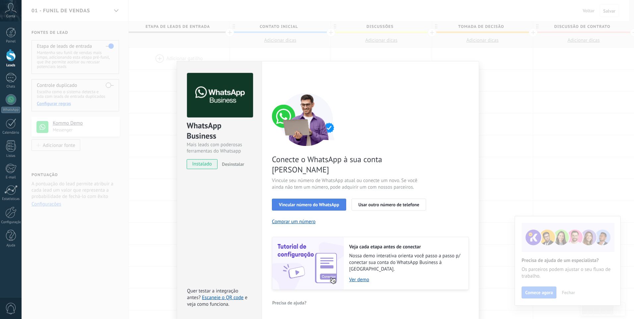
click at [336, 202] on span "Vincular número do WhatsApp" at bounding box center [309, 204] width 60 height 5
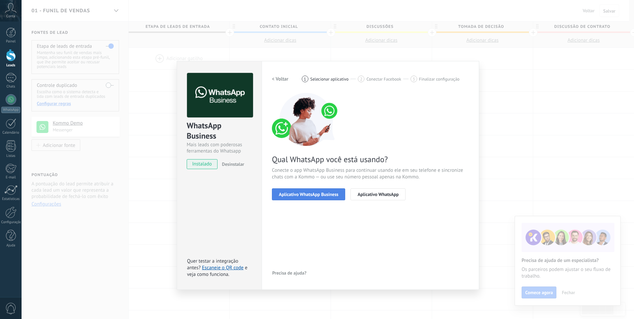
click at [311, 193] on span "Aplicativo WhatsApp Business" at bounding box center [308, 194] width 59 height 5
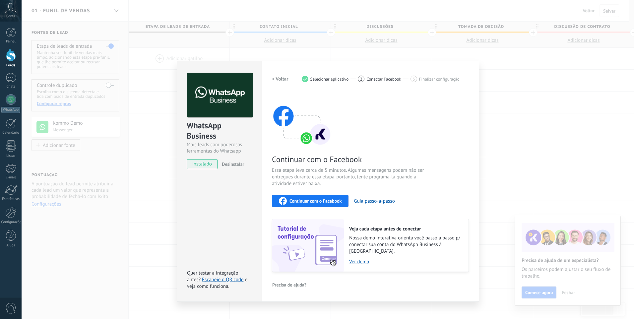
click at [313, 202] on span "Continuar com o Facebook" at bounding box center [316, 201] width 52 height 5
click at [284, 74] on button "< Voltar" at bounding box center [280, 79] width 17 height 12
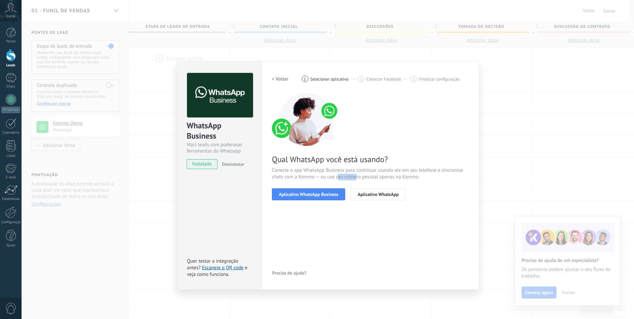
drag, startPoint x: 338, startPoint y: 179, endPoint x: 357, endPoint y: 179, distance: 19.2
click at [357, 179] on span "Conecte o app WhatsApp Business para continuar usando ele em seu telefone e sin…" at bounding box center [370, 173] width 197 height 13
click at [329, 192] on span "Aplicativo WhatsApp Business" at bounding box center [308, 194] width 59 height 5
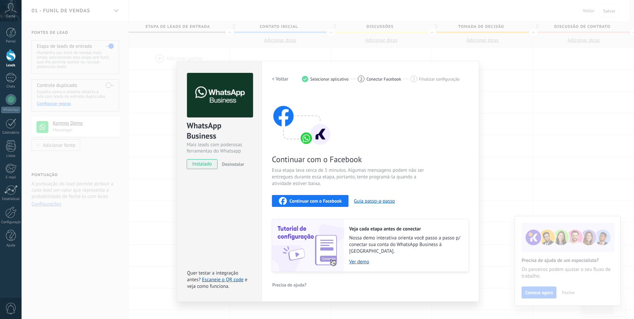
drag, startPoint x: 326, startPoint y: 200, endPoint x: 299, endPoint y: 156, distance: 52.0
click at [299, 156] on div "Continuar com o Facebook Essa etapa leva cerca de 5 minutos. Algumas mensagens …" at bounding box center [370, 182] width 197 height 179
click at [271, 79] on div "Configurações Autorização Esta aba registra os usuários que permitiram acesso à…" at bounding box center [371, 181] width 218 height 241
click at [277, 79] on h2 "< Voltar" at bounding box center [280, 79] width 17 height 6
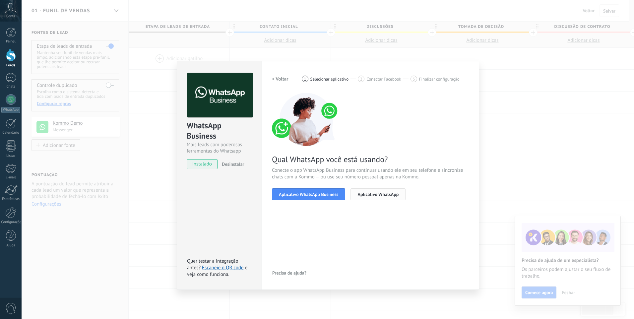
click at [370, 192] on span "Aplicativo WhatsApp" at bounding box center [378, 194] width 41 height 5
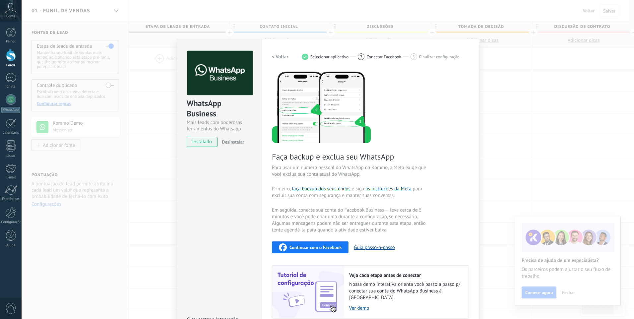
scroll to position [33, 0]
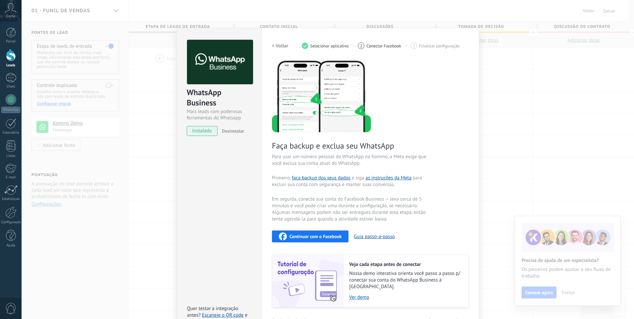
click at [313, 234] on span "Continuar com o Facebook" at bounding box center [316, 236] width 52 height 5
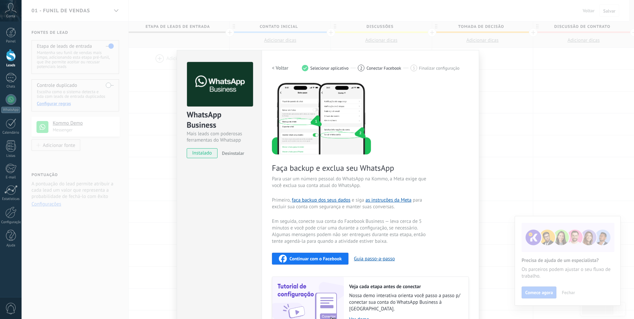
scroll to position [0, 0]
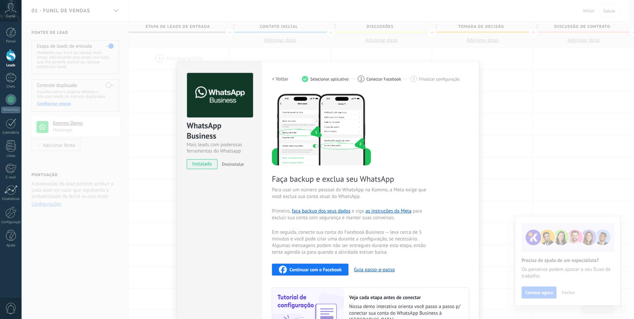
click at [418, 120] on div "Faça backup e exclua seu WhatsApp Para usar um número pessoal do WhatsApp na Ko…" at bounding box center [370, 217] width 197 height 248
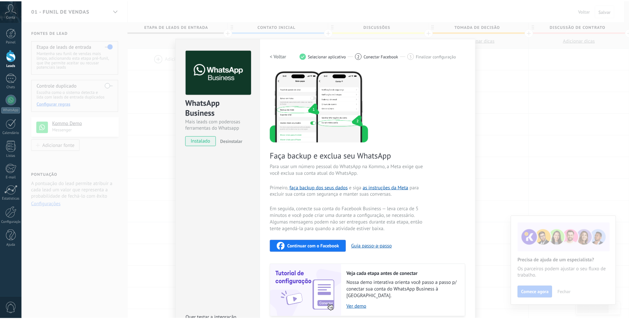
scroll to position [46, 0]
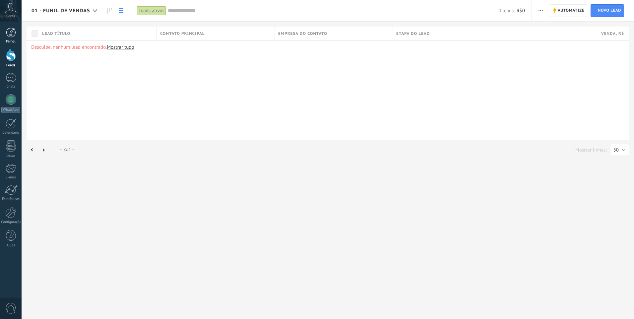
click at [11, 34] on div at bounding box center [11, 33] width 10 height 10
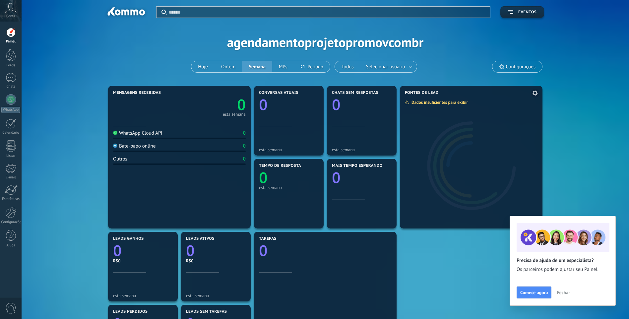
click at [464, 104] on div "Dados insuficientes para exibir" at bounding box center [439, 103] width 68 height 6
click at [535, 95] on use at bounding box center [535, 93] width 5 height 5
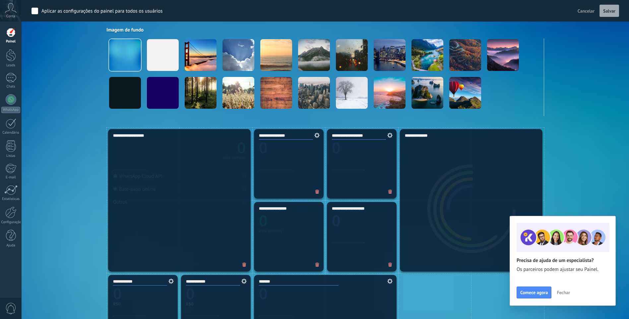
scroll to position [100, 0]
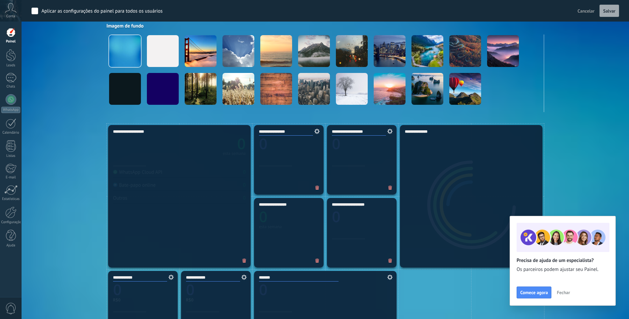
click at [6, 34] on div at bounding box center [11, 33] width 10 height 10
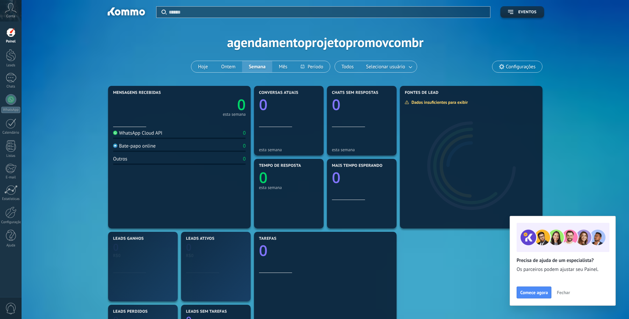
click at [16, 15] on div "Conta" at bounding box center [11, 11] width 22 height 22
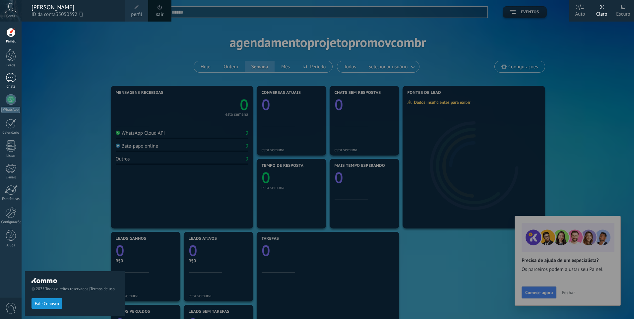
click at [13, 82] on div at bounding box center [11, 78] width 11 height 10
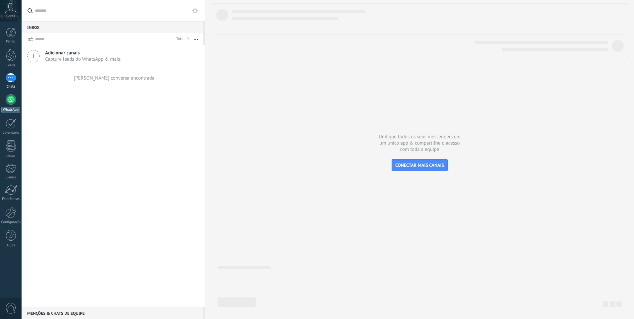
click at [5, 102] on link "WhatsApp" at bounding box center [11, 103] width 22 height 19
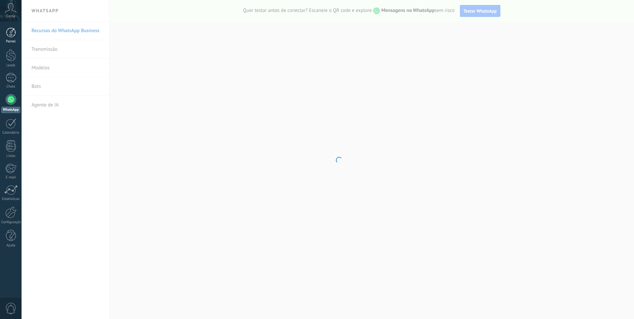
click at [10, 32] on div at bounding box center [11, 33] width 10 height 10
